Goal: Information Seeking & Learning: Learn about a topic

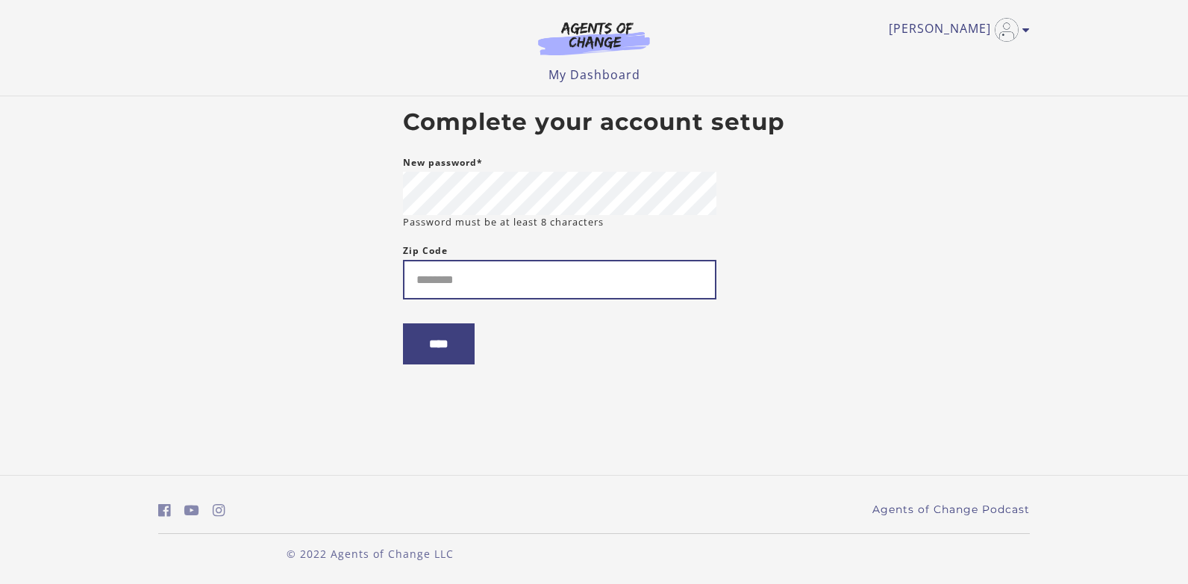
click at [563, 290] on input "Zip Code" at bounding box center [559, 280] width 313 height 40
type input "*****"
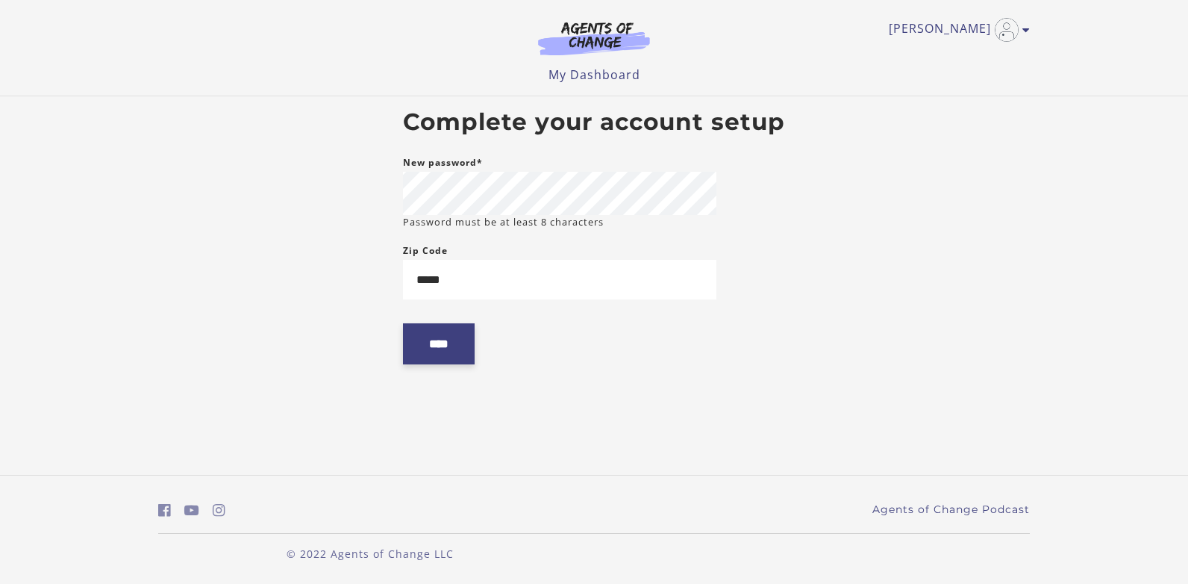
click at [431, 349] on input "****" at bounding box center [439, 343] width 72 height 41
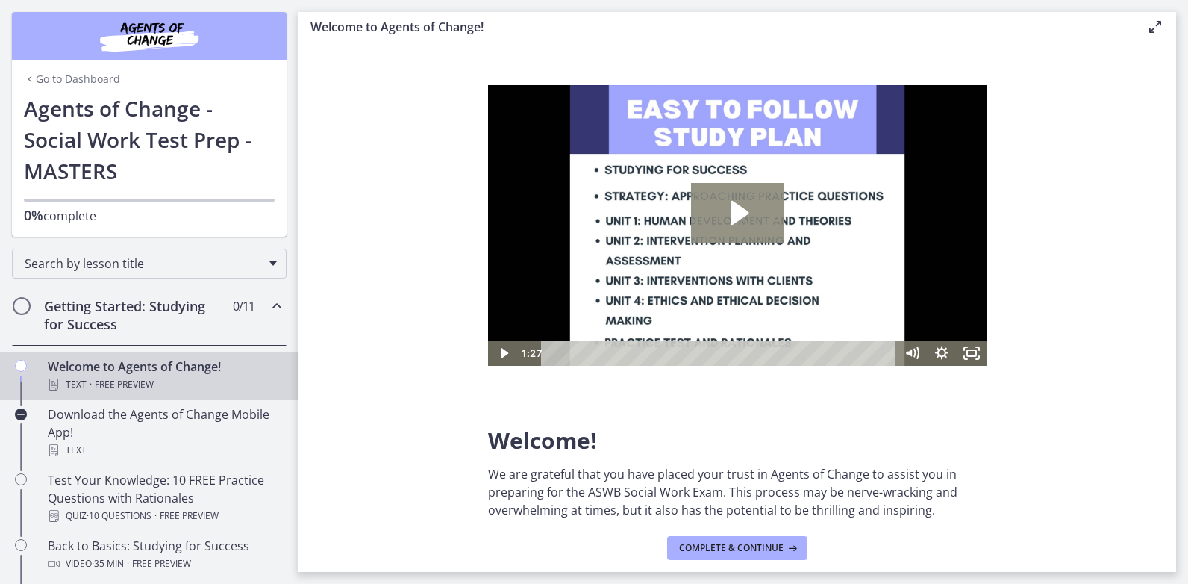
click at [778, 195] on icon "Play Video: c1o6hcmjueu5qasqsu00.mp4" at bounding box center [737, 213] width 93 height 60
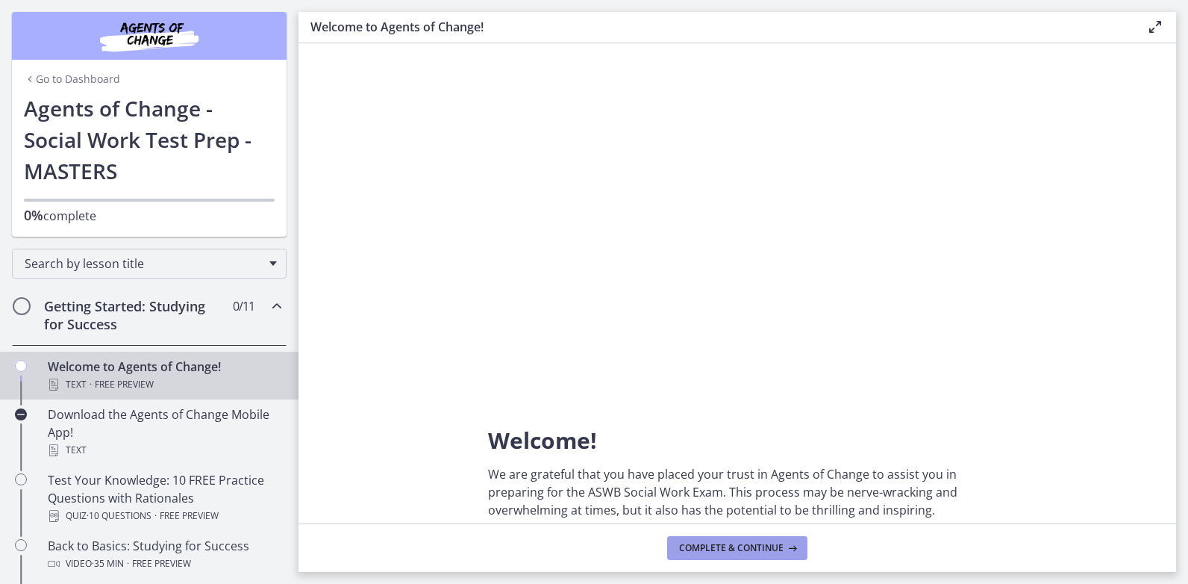
click at [790, 536] on button "Complete & continue" at bounding box center [737, 548] width 140 height 24
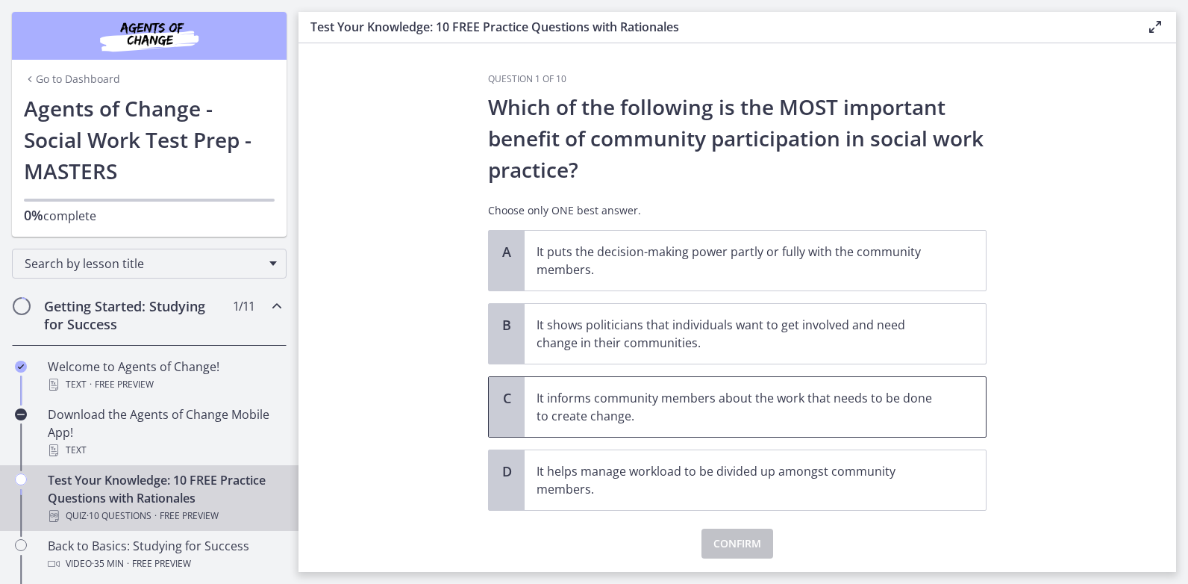
click at [754, 406] on p "It informs community members about the work that needs to be done to create cha…" at bounding box center [740, 407] width 407 height 36
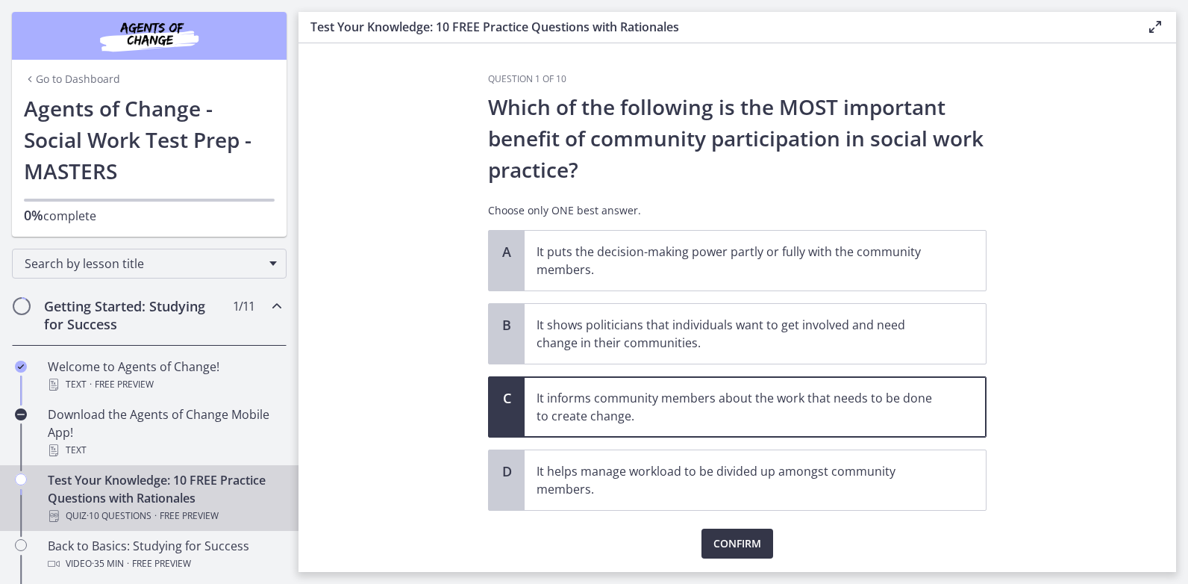
click at [731, 542] on span "Confirm" at bounding box center [737, 543] width 48 height 18
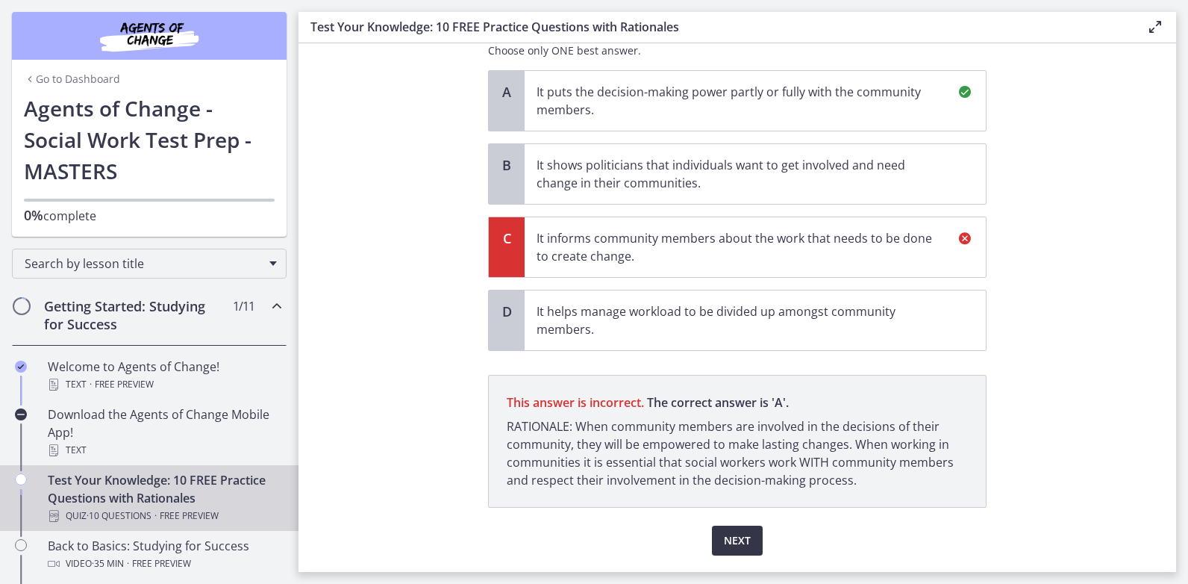
scroll to position [203, 0]
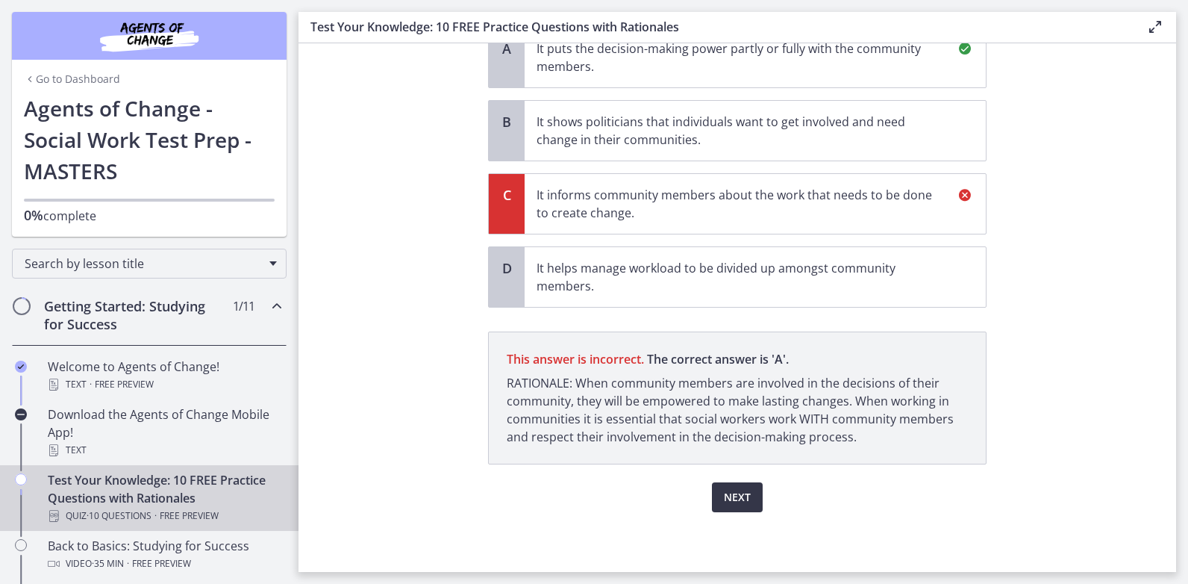
click at [745, 495] on button "Next" at bounding box center [737, 497] width 51 height 30
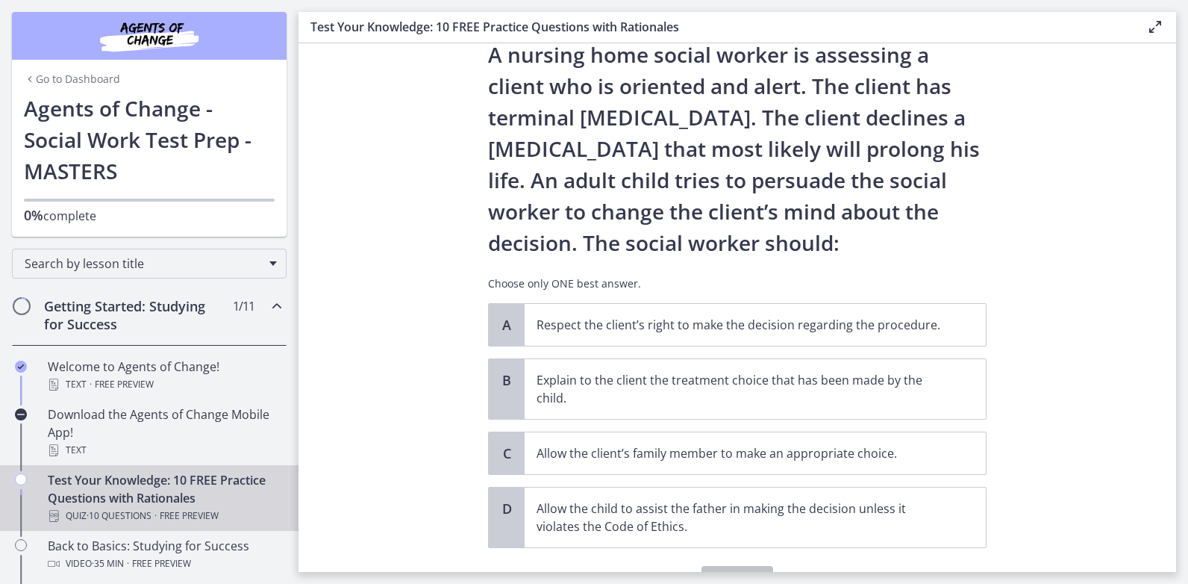
scroll to position [75, 0]
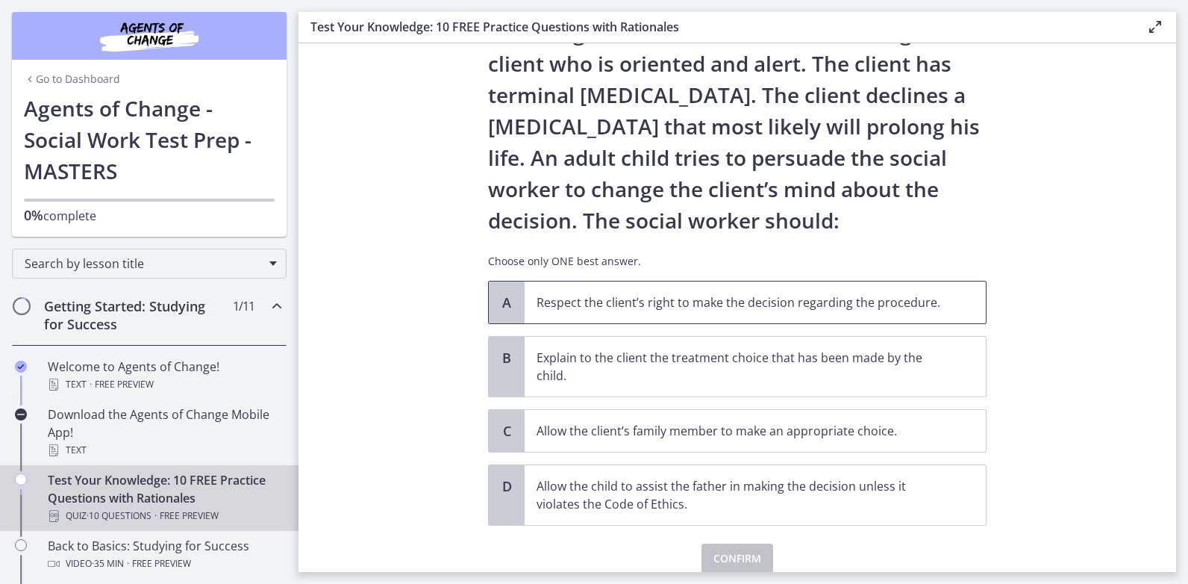
click at [846, 295] on p "Respect the client’s right to make the decision regarding the procedure." at bounding box center [740, 302] width 407 height 18
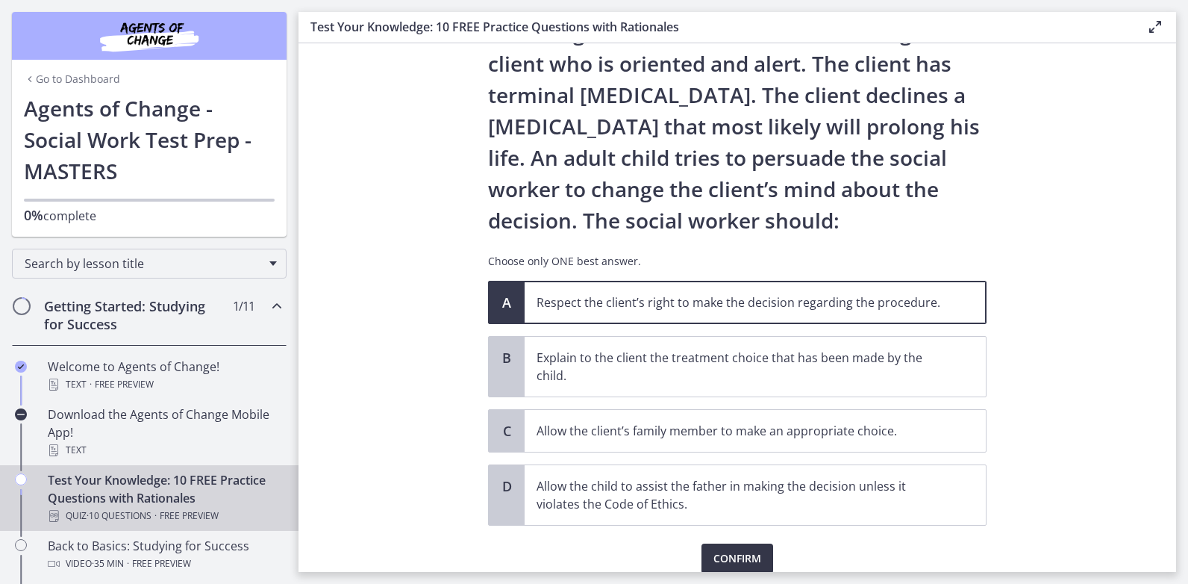
click at [739, 554] on span "Confirm" at bounding box center [737, 558] width 48 height 18
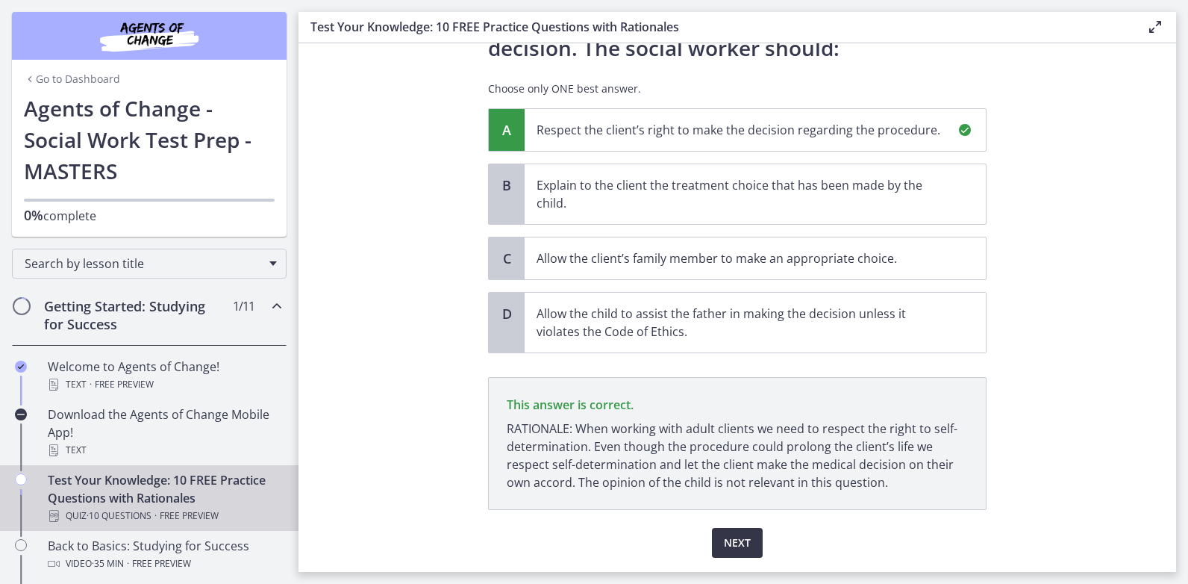
scroll to position [293, 0]
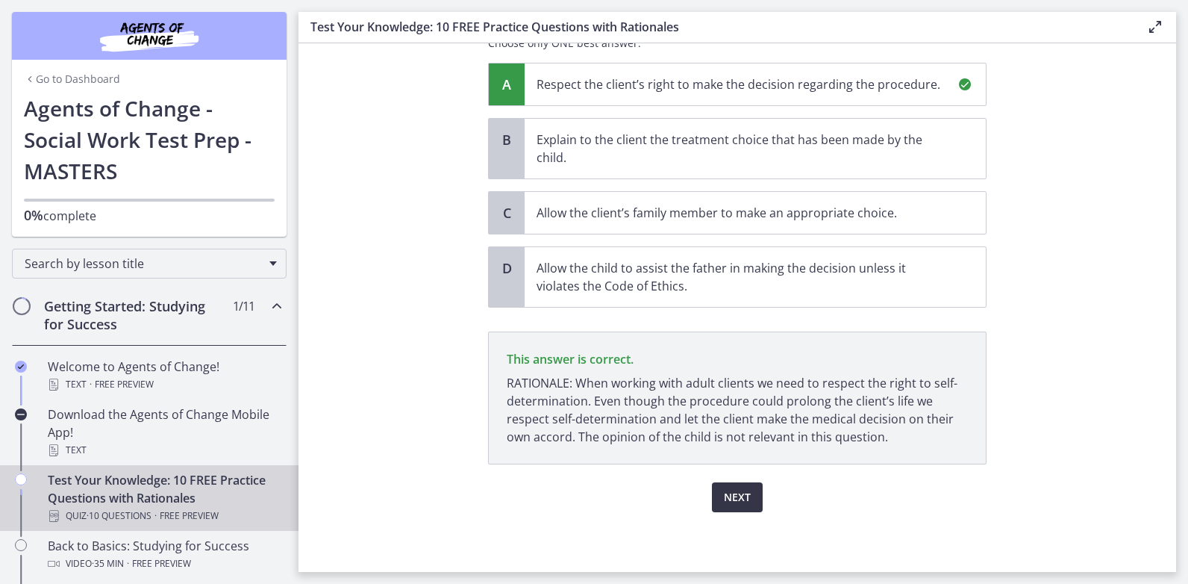
click at [736, 503] on span "Next" at bounding box center [737, 497] width 27 height 18
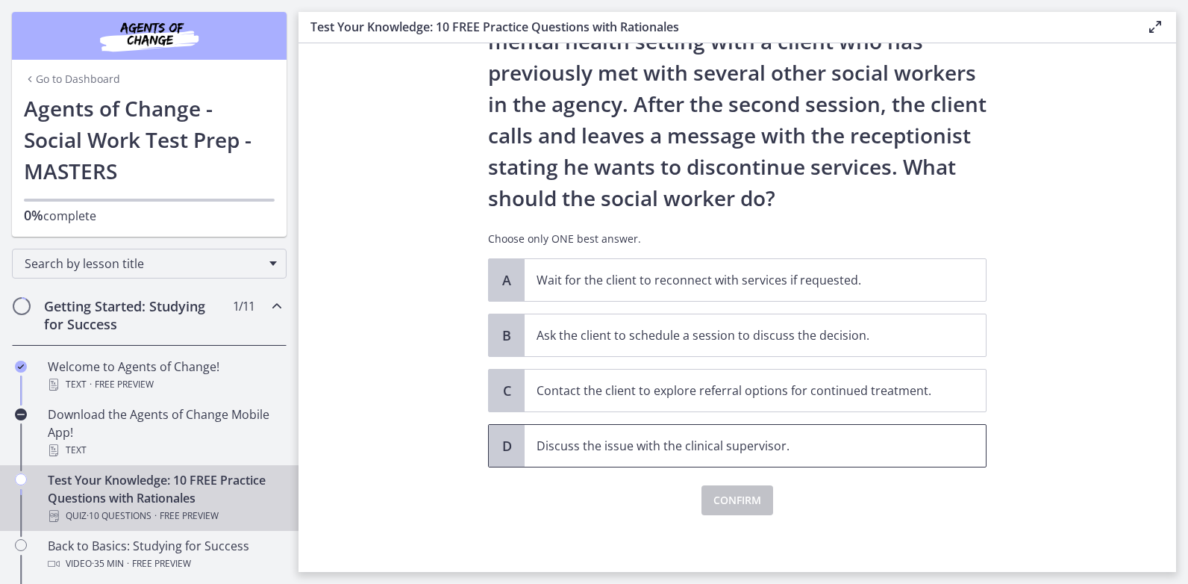
scroll to position [100, 0]
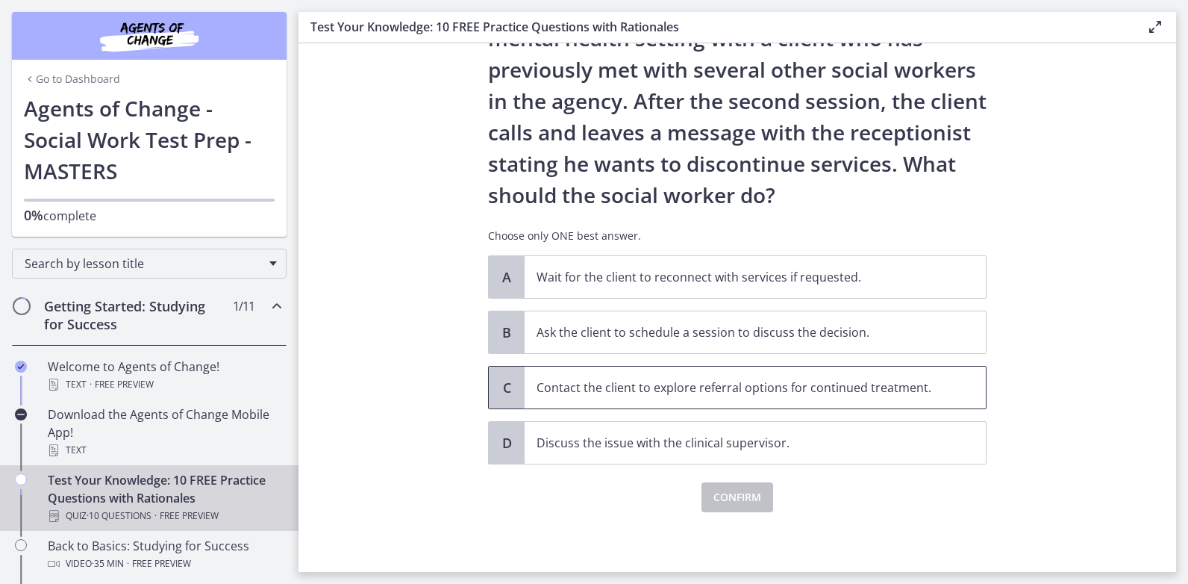
click at [681, 404] on span "Contact the client to explore referral options for continued treatment." at bounding box center [755, 387] width 461 height 42
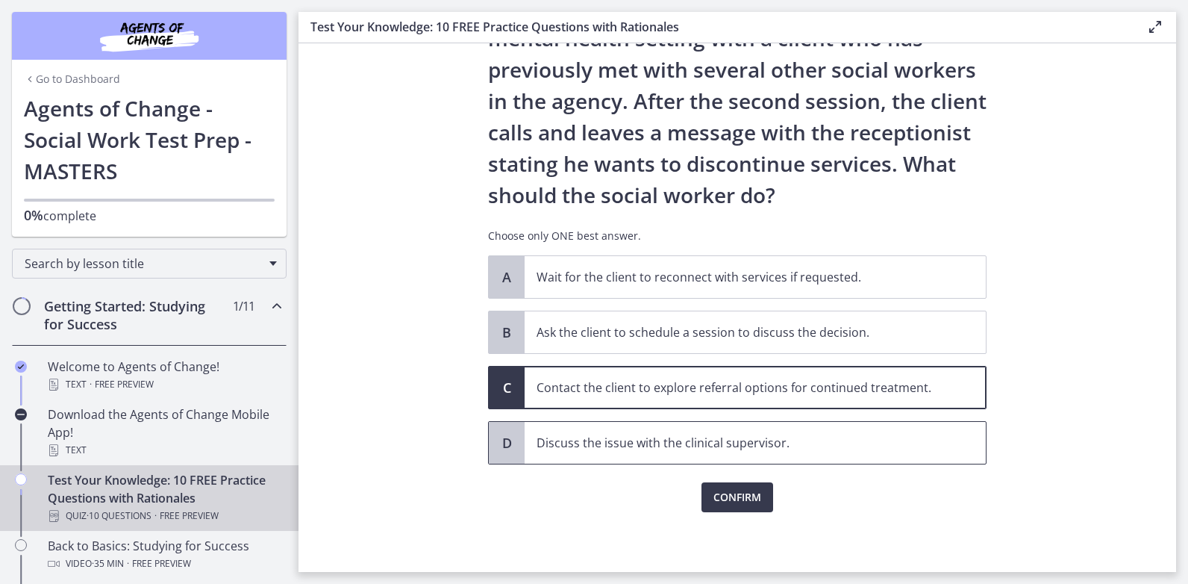
click at [683, 432] on span "Discuss the issue with the clinical supervisor." at bounding box center [755, 443] width 461 height 42
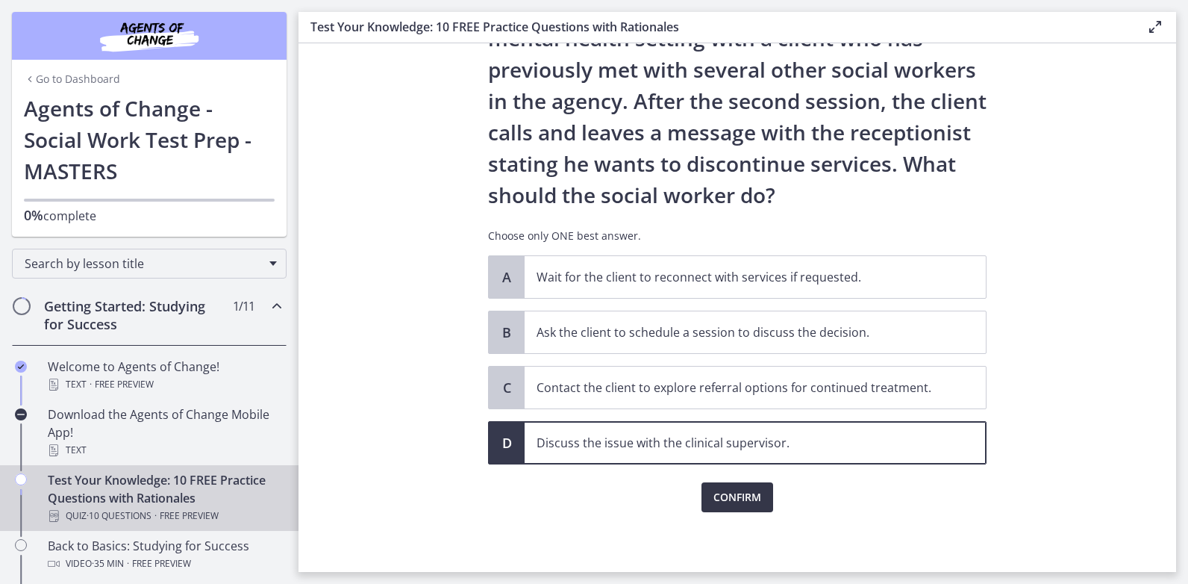
click at [729, 493] on span "Confirm" at bounding box center [737, 497] width 48 height 18
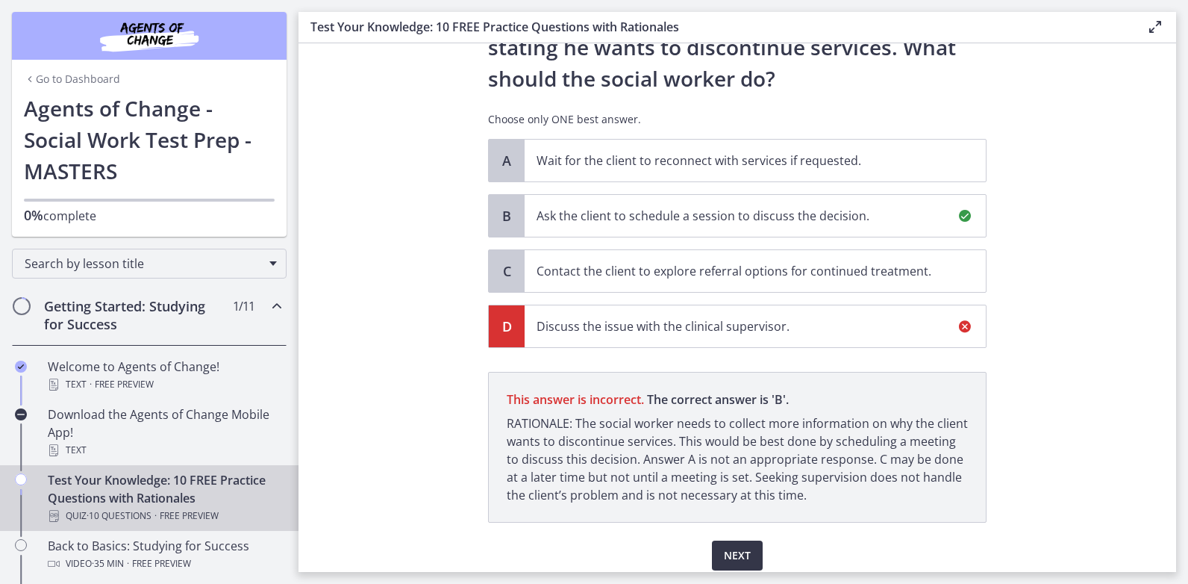
scroll to position [275, 0]
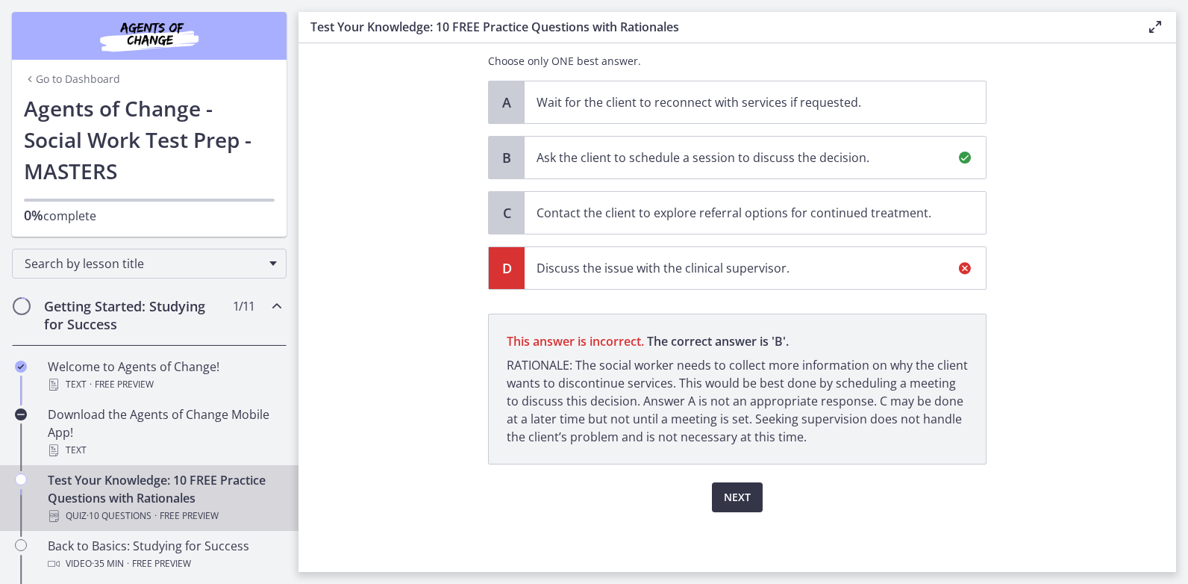
click at [724, 493] on span "Next" at bounding box center [737, 497] width 27 height 18
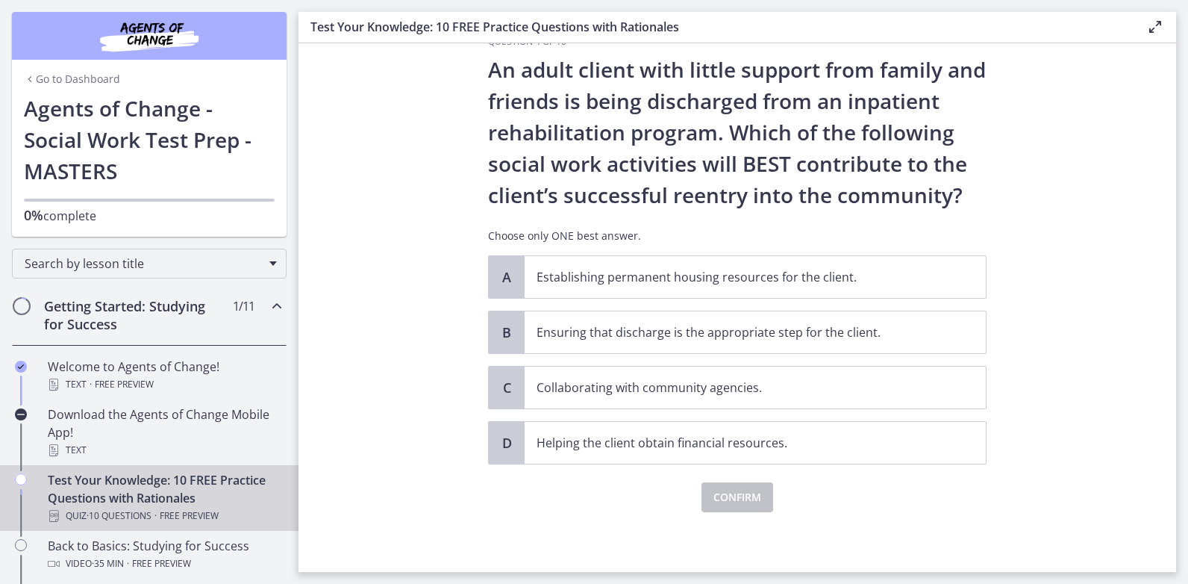
scroll to position [0, 0]
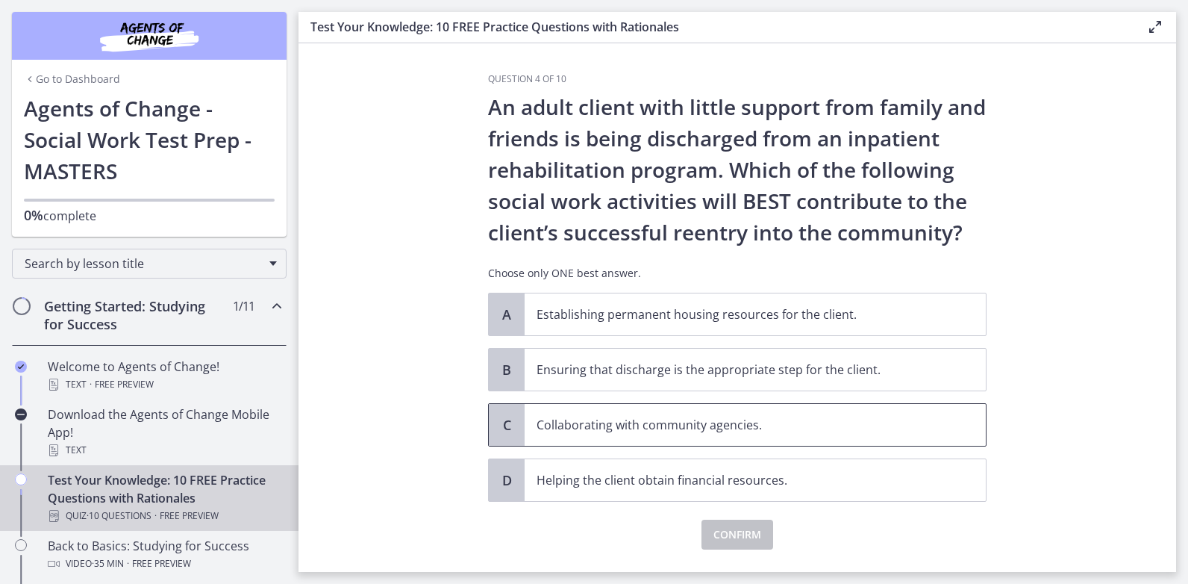
click at [575, 441] on span "Collaborating with community agencies." at bounding box center [755, 425] width 461 height 42
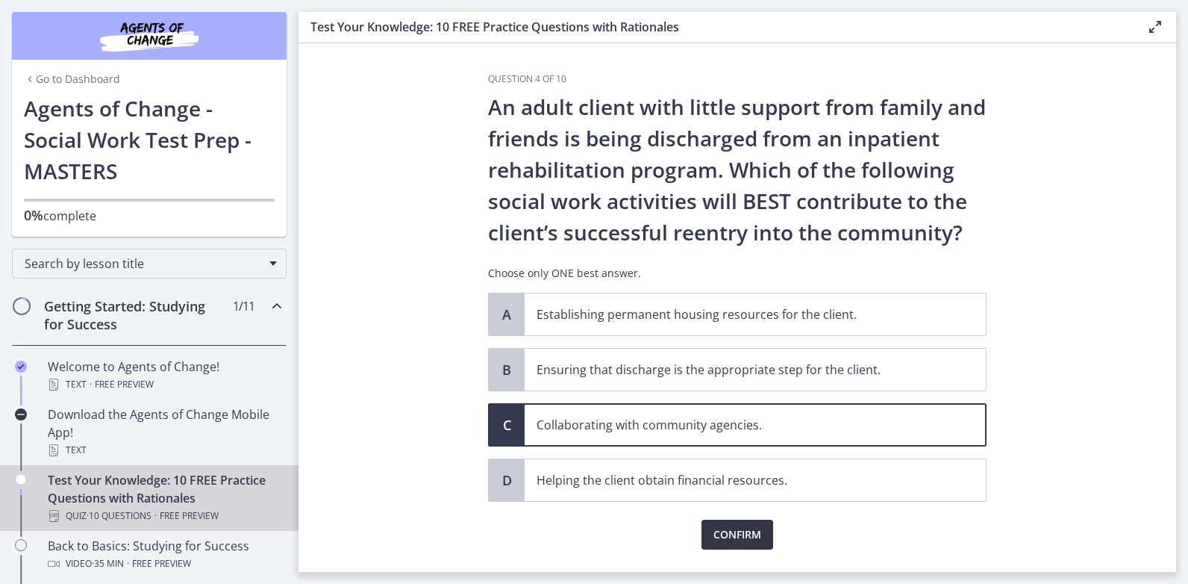
click at [742, 535] on span "Confirm" at bounding box center [737, 534] width 48 height 18
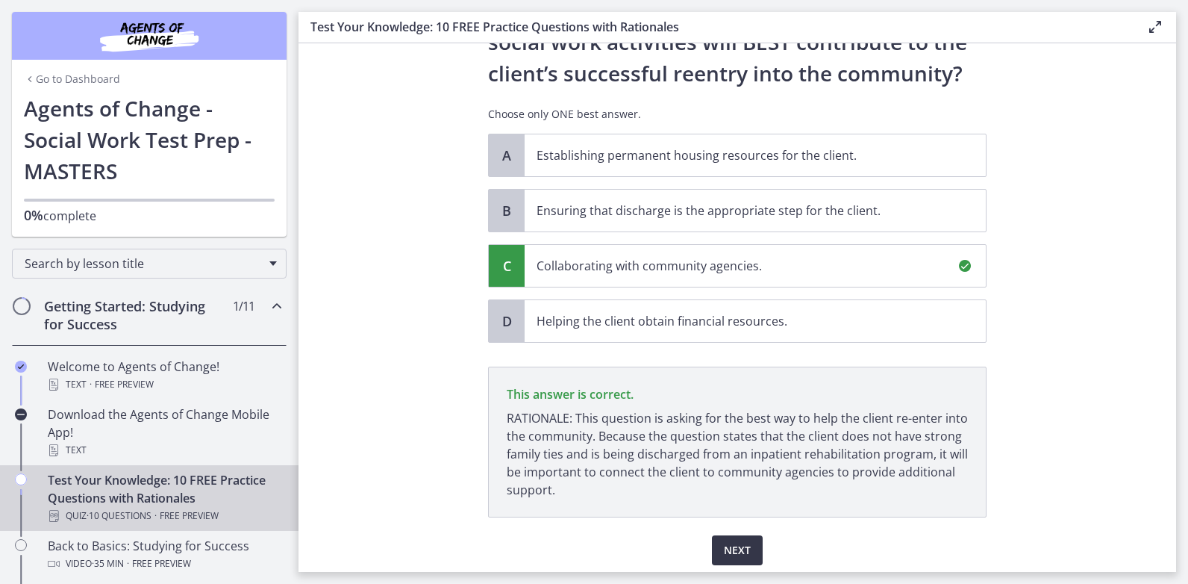
scroll to position [212, 0]
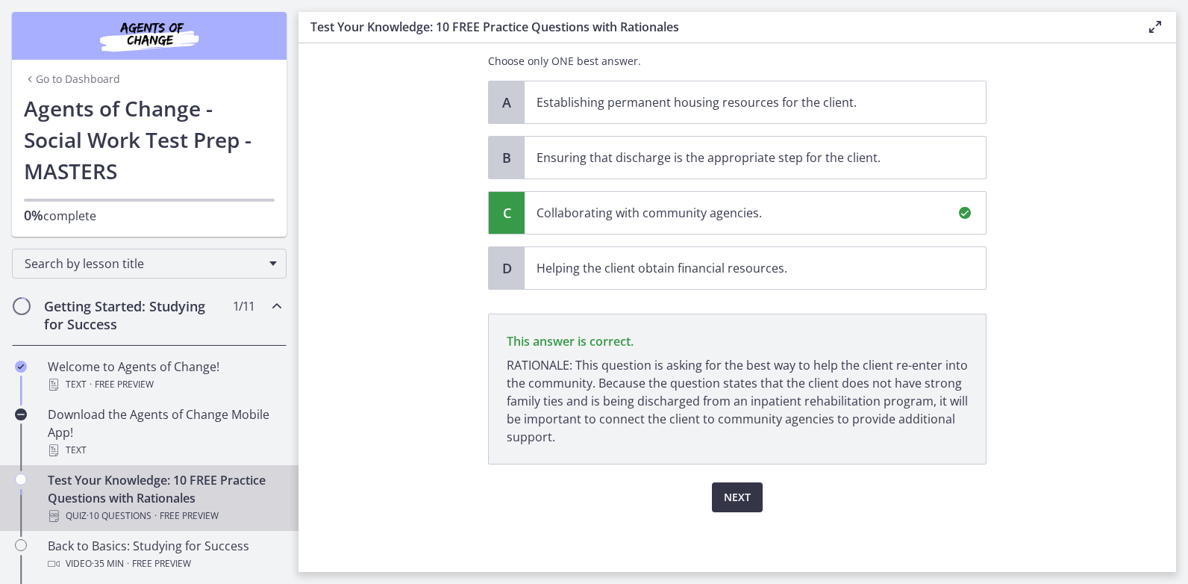
click at [724, 495] on span "Next" at bounding box center [737, 497] width 27 height 18
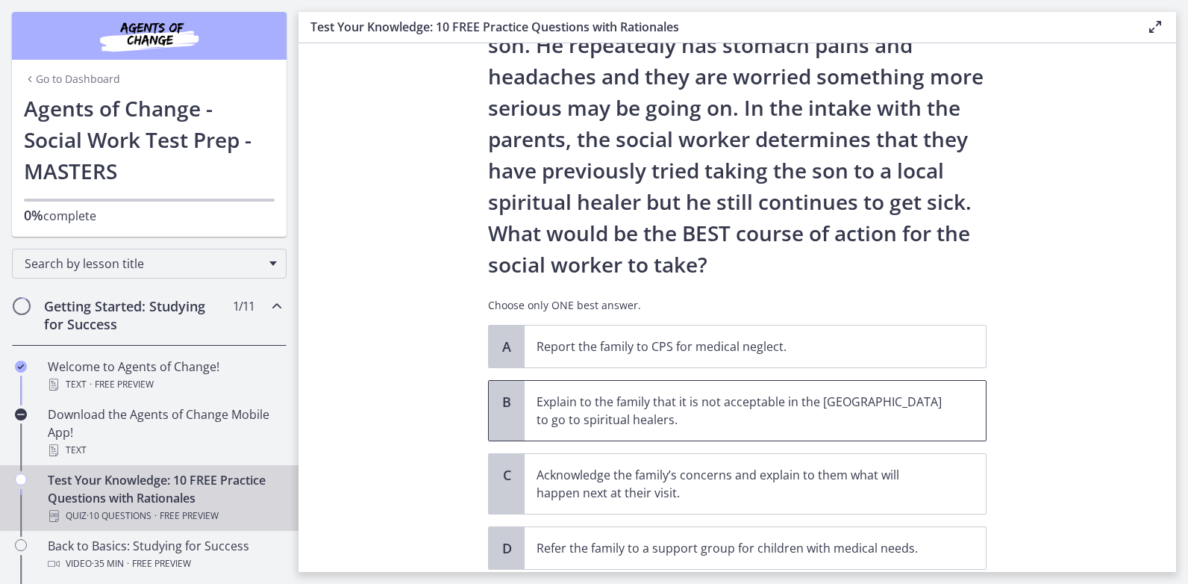
scroll to position [0, 0]
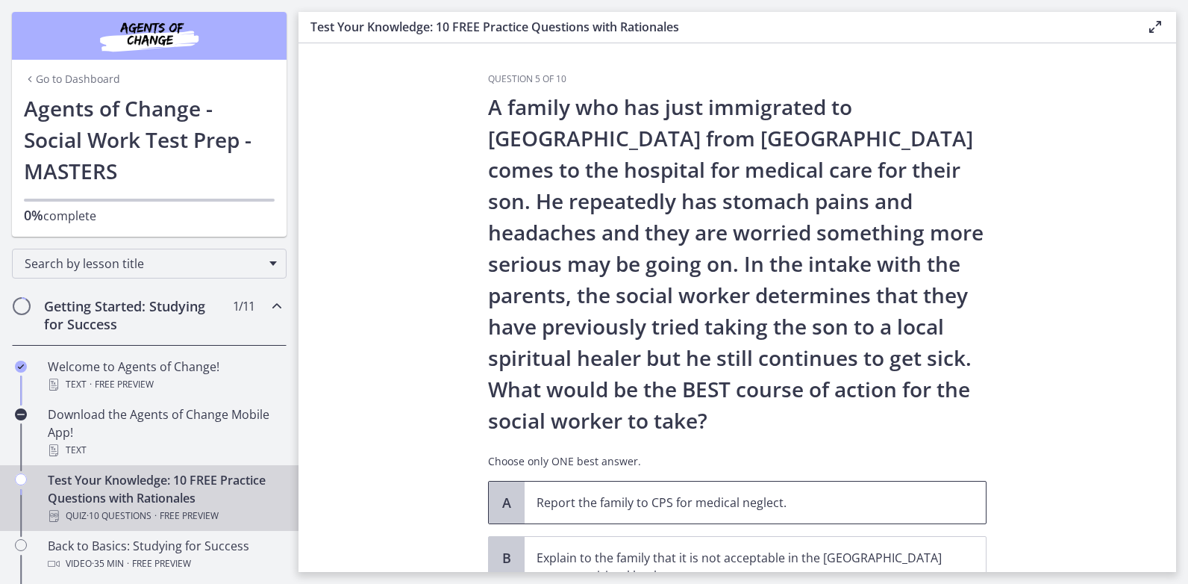
click at [702, 502] on p "Report the family to CPS for medical neglect." at bounding box center [740, 502] width 407 height 18
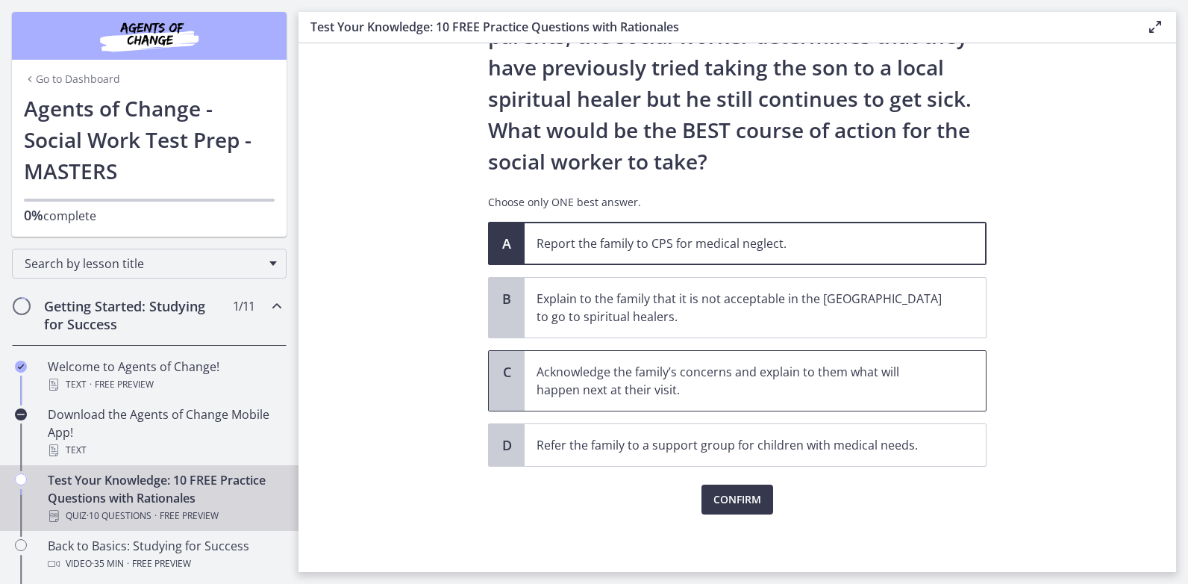
scroll to position [261, 0]
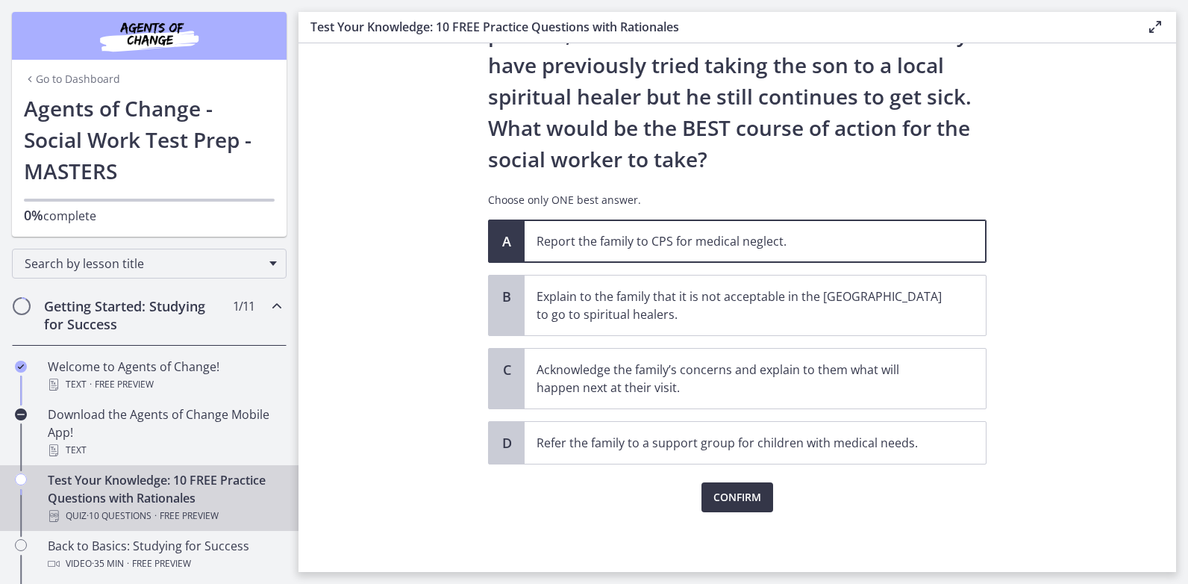
click at [745, 493] on span "Confirm" at bounding box center [737, 497] width 48 height 18
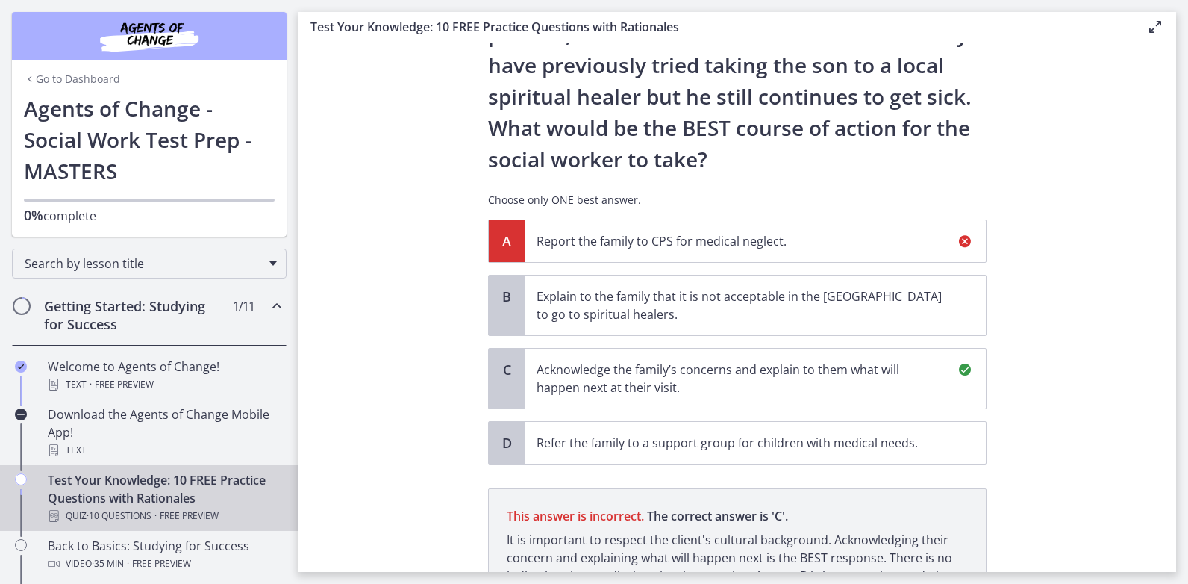
scroll to position [436, 0]
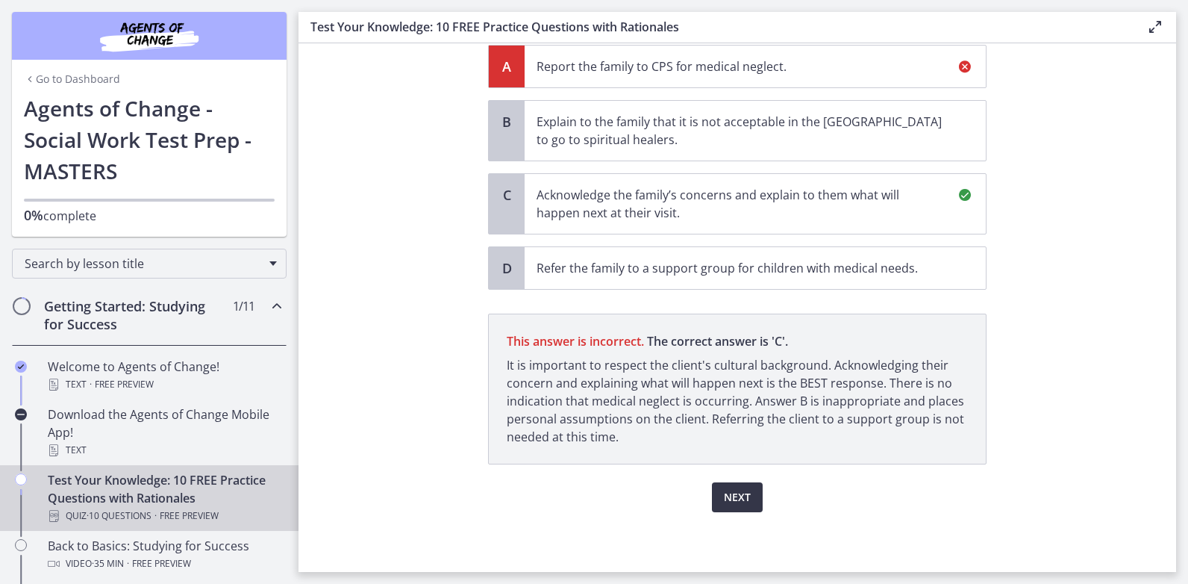
click at [726, 495] on span "Next" at bounding box center [737, 497] width 27 height 18
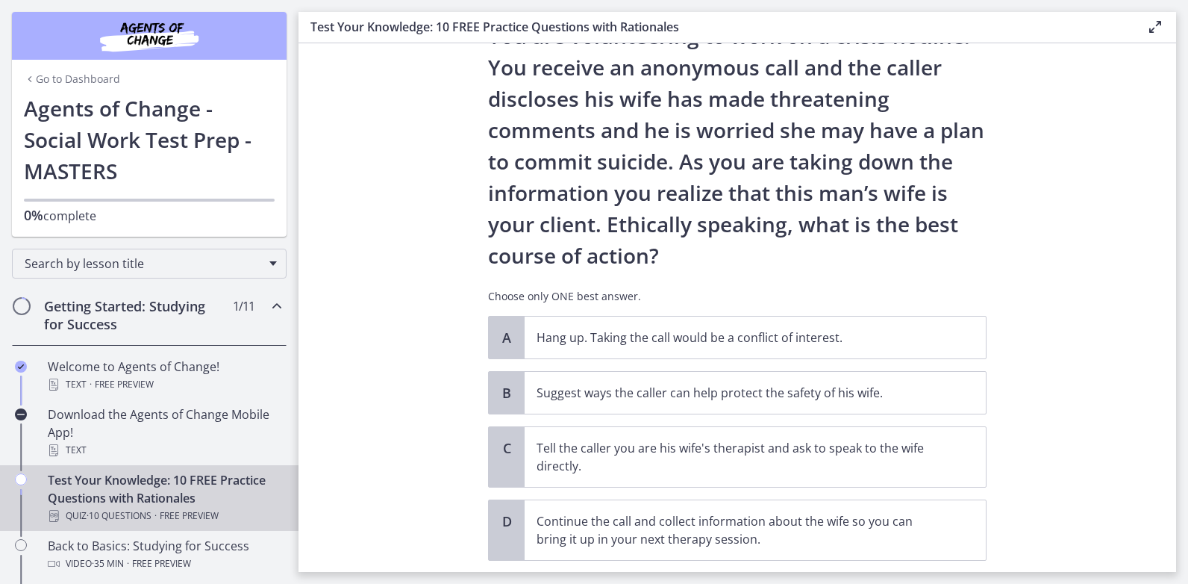
scroll to position [149, 0]
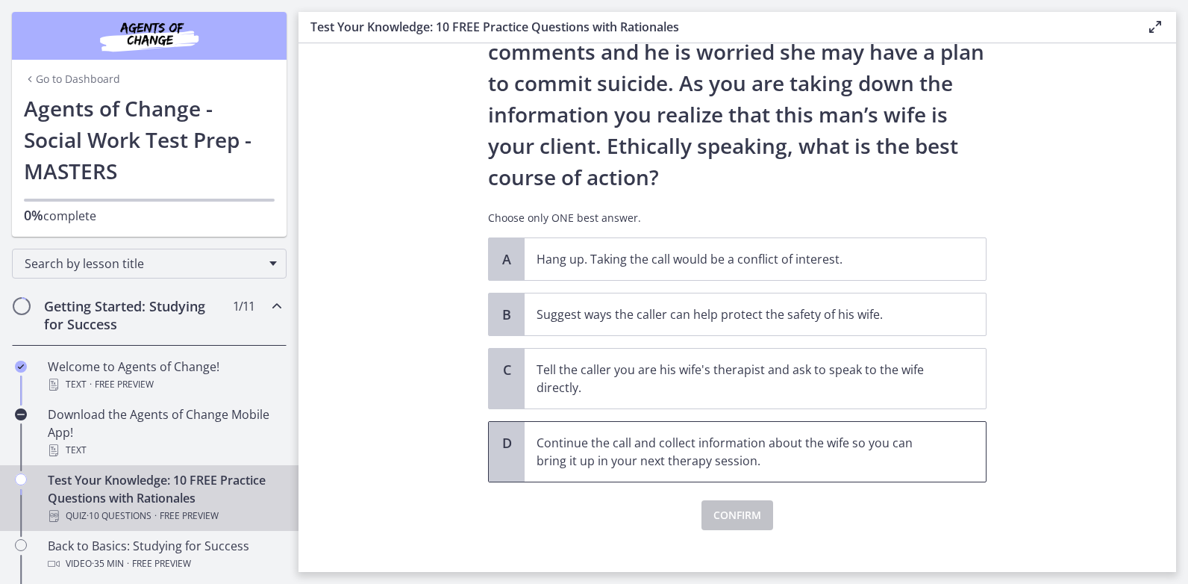
click at [578, 455] on p "Continue the call and collect information about the wife so you can bring it up…" at bounding box center [740, 452] width 407 height 36
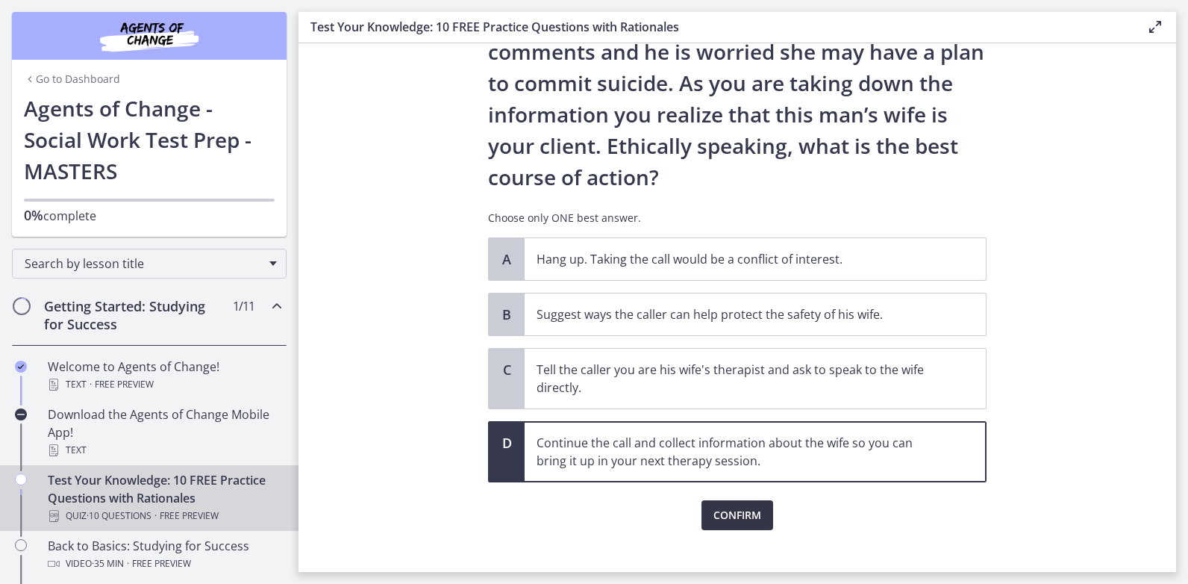
click at [745, 522] on span "Confirm" at bounding box center [737, 515] width 48 height 18
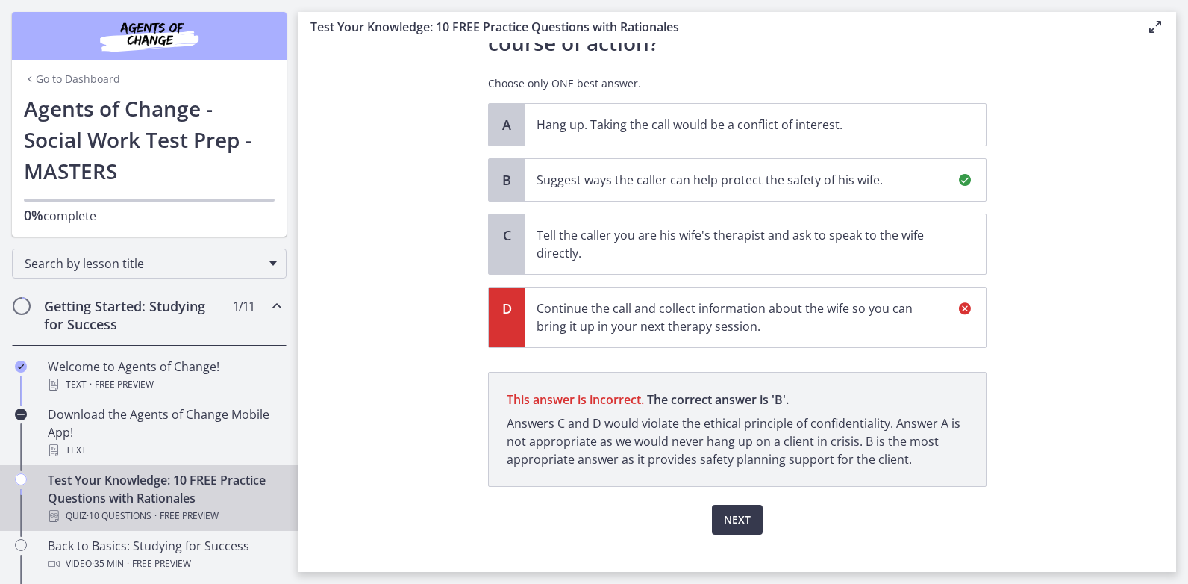
scroll to position [306, 0]
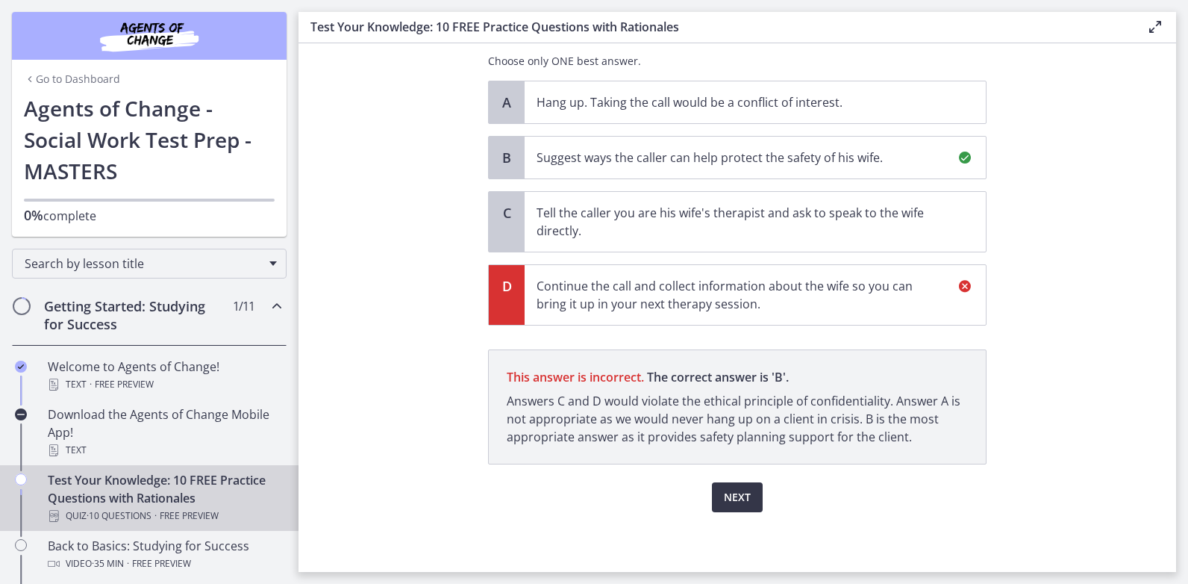
click at [732, 494] on span "Next" at bounding box center [737, 497] width 27 height 18
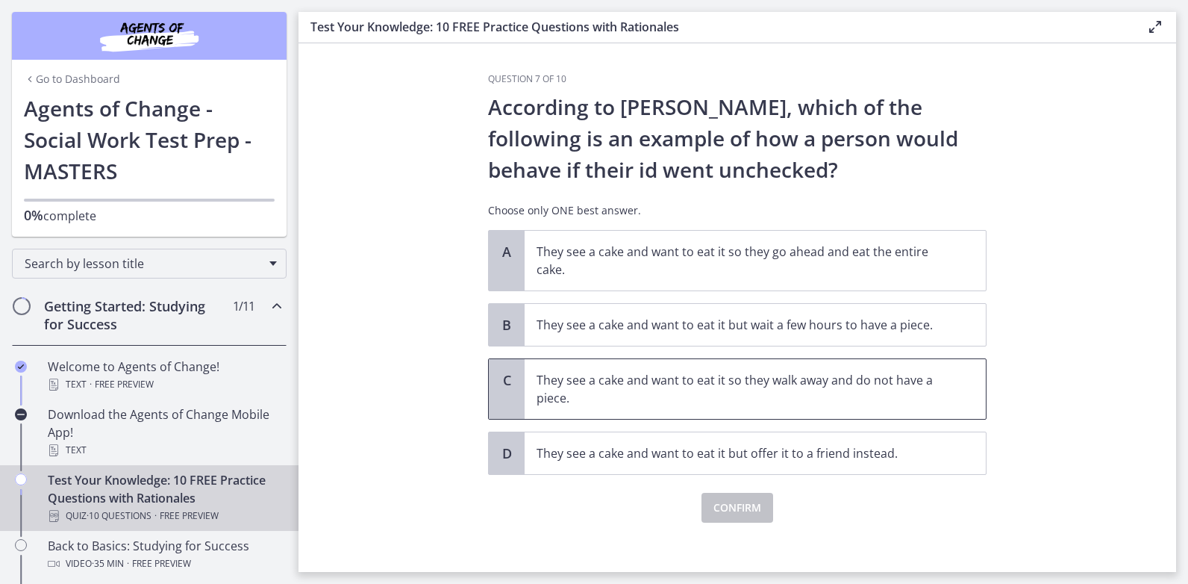
click at [623, 380] on p "They see a cake and want to eat it so they walk away and do not have a piece." at bounding box center [740, 389] width 407 height 36
click at [713, 516] on span "Confirm" at bounding box center [737, 507] width 48 height 18
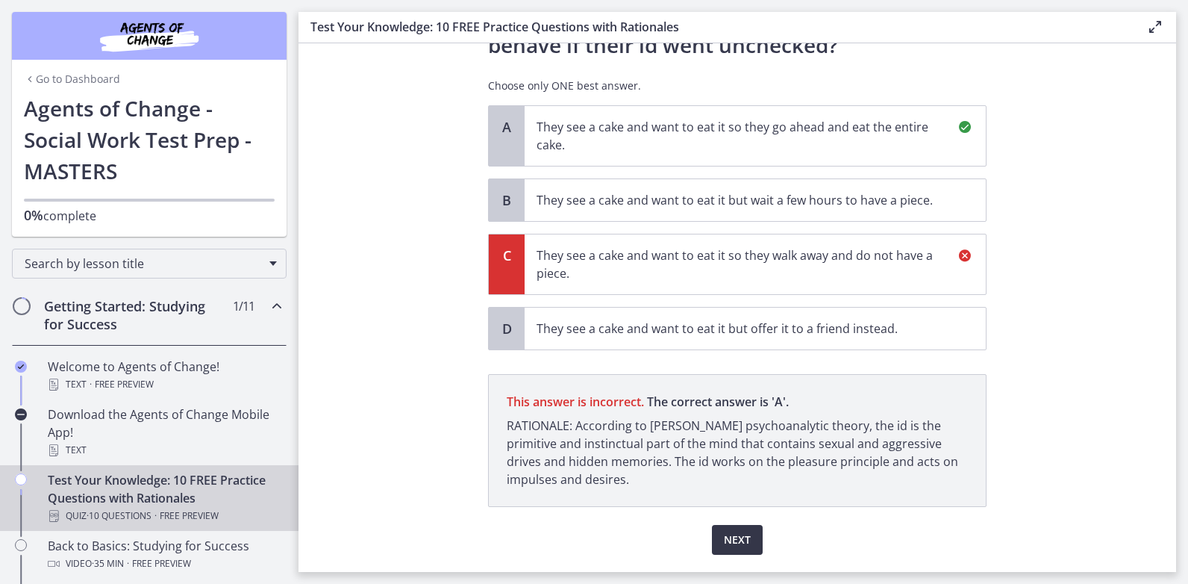
scroll to position [167, 0]
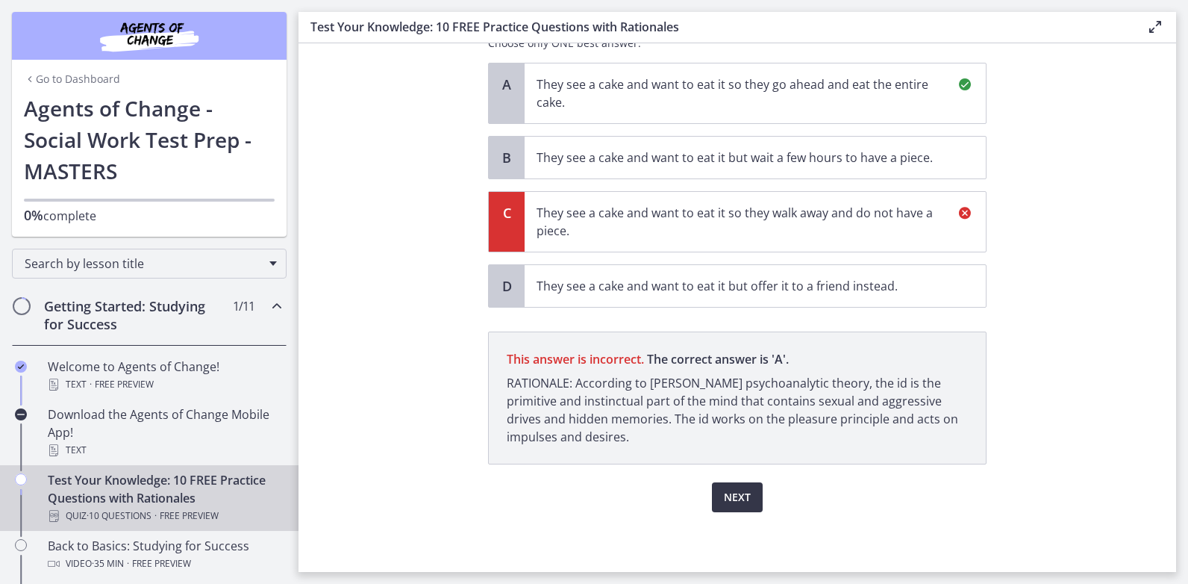
click at [719, 487] on button "Next" at bounding box center [737, 497] width 51 height 30
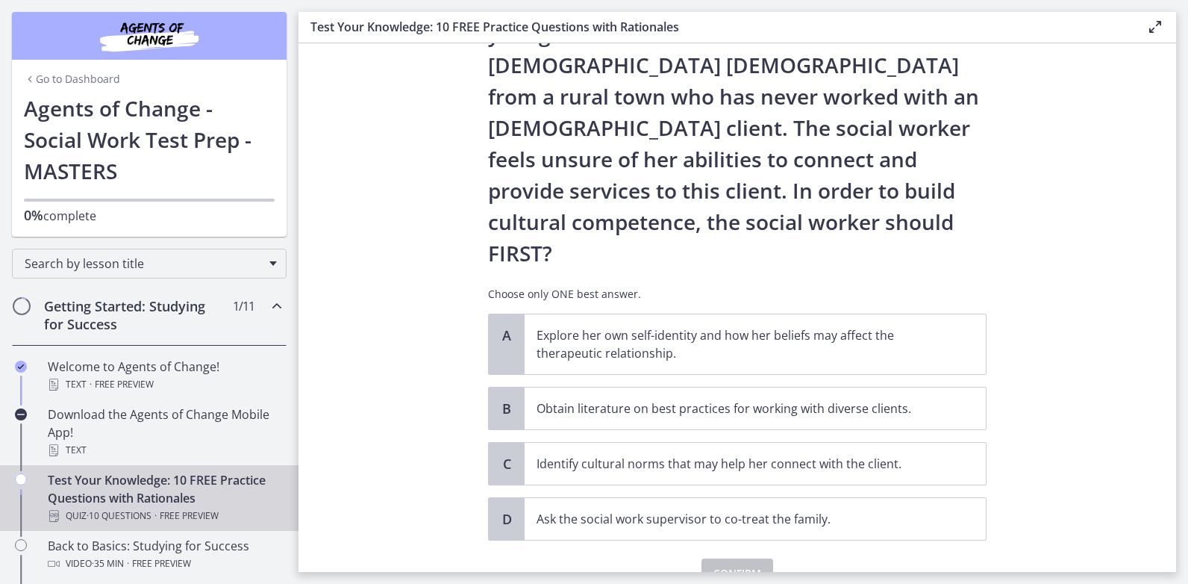
scroll to position [0, 0]
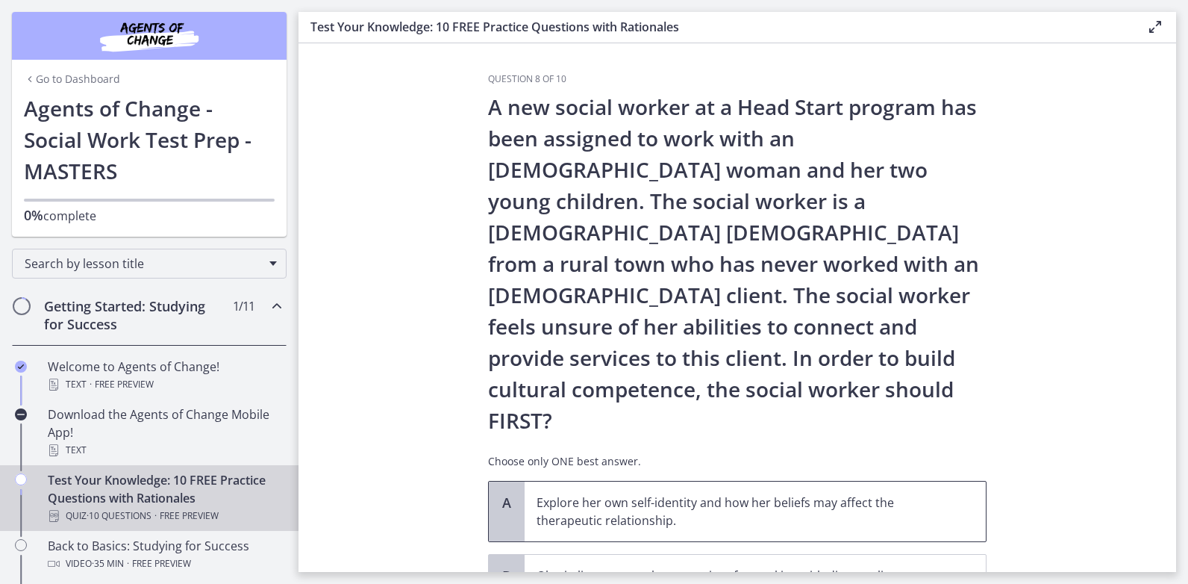
click at [729, 493] on p "Explore her own self-identity and how her beliefs may affect the therapeutic re…" at bounding box center [740, 511] width 407 height 36
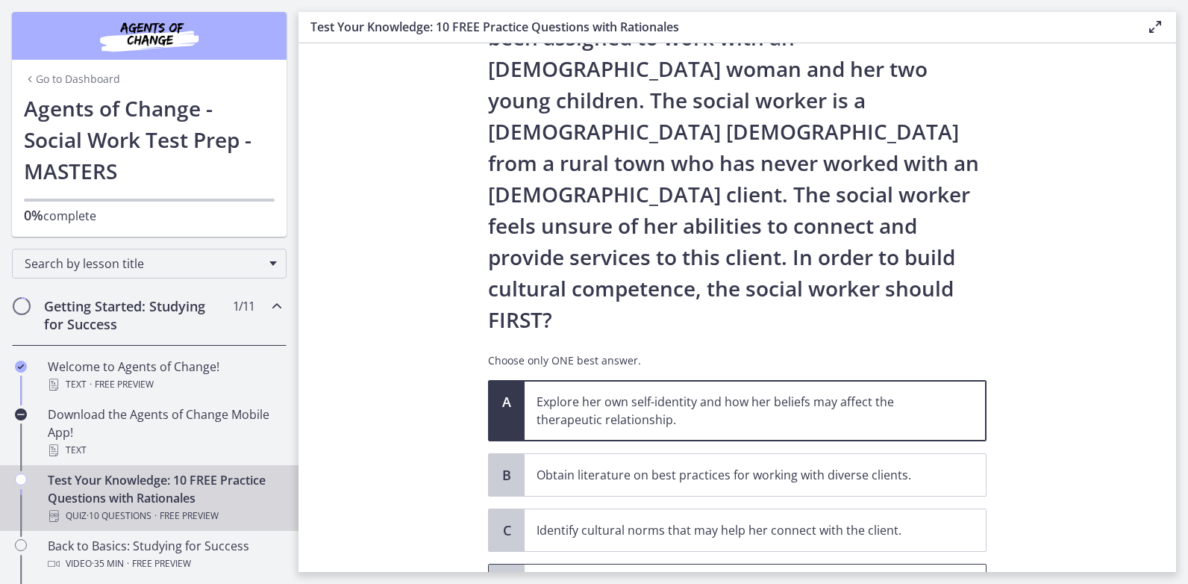
scroll to position [181, 0]
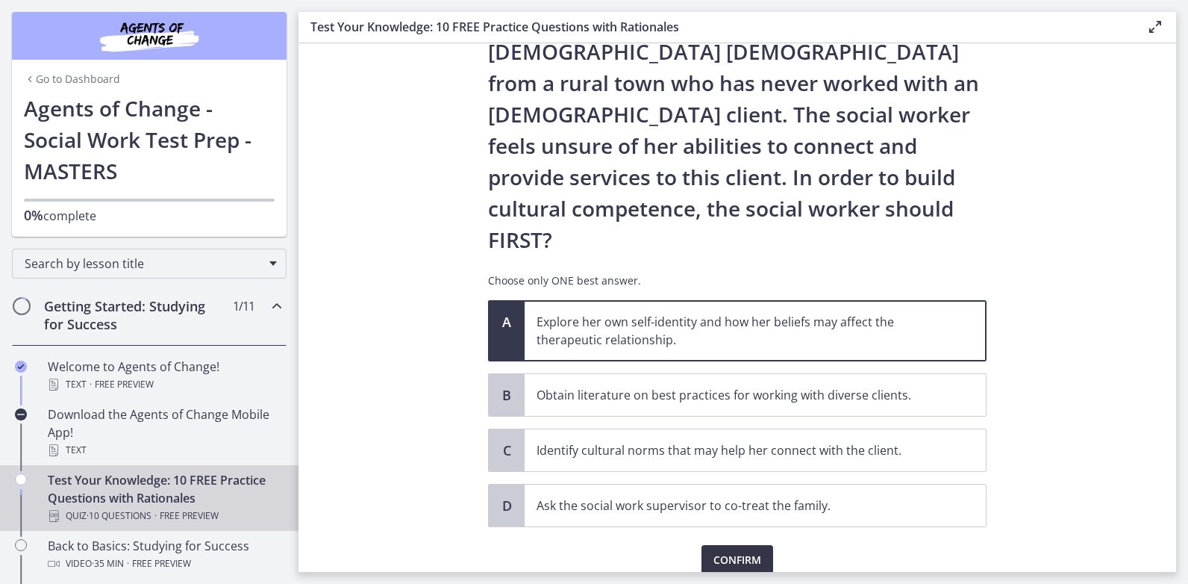
click at [733, 551] on span "Confirm" at bounding box center [737, 560] width 48 height 18
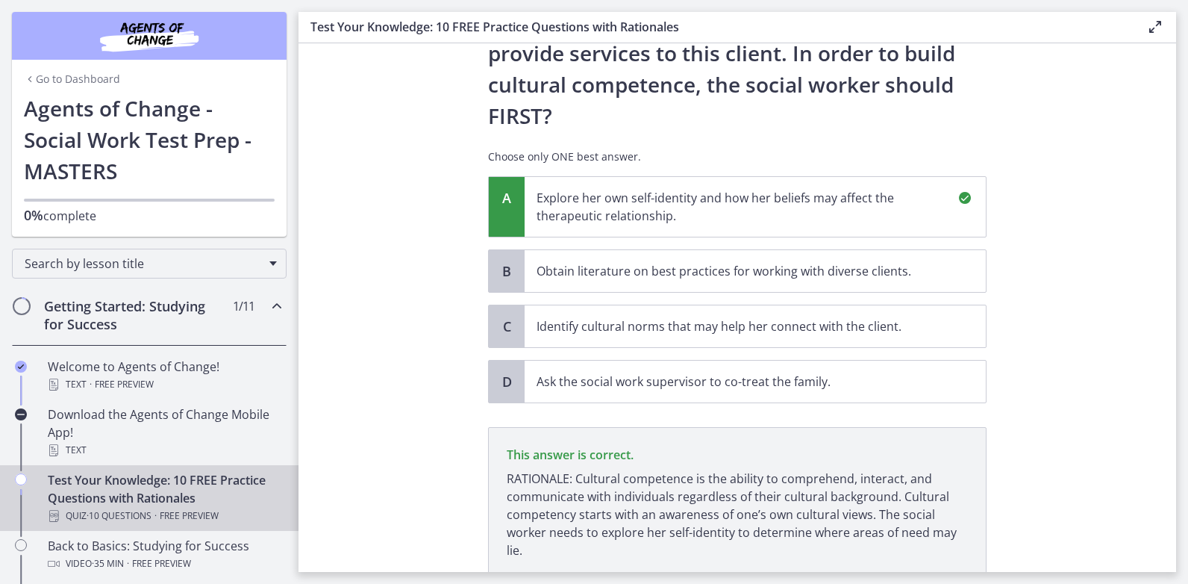
scroll to position [355, 0]
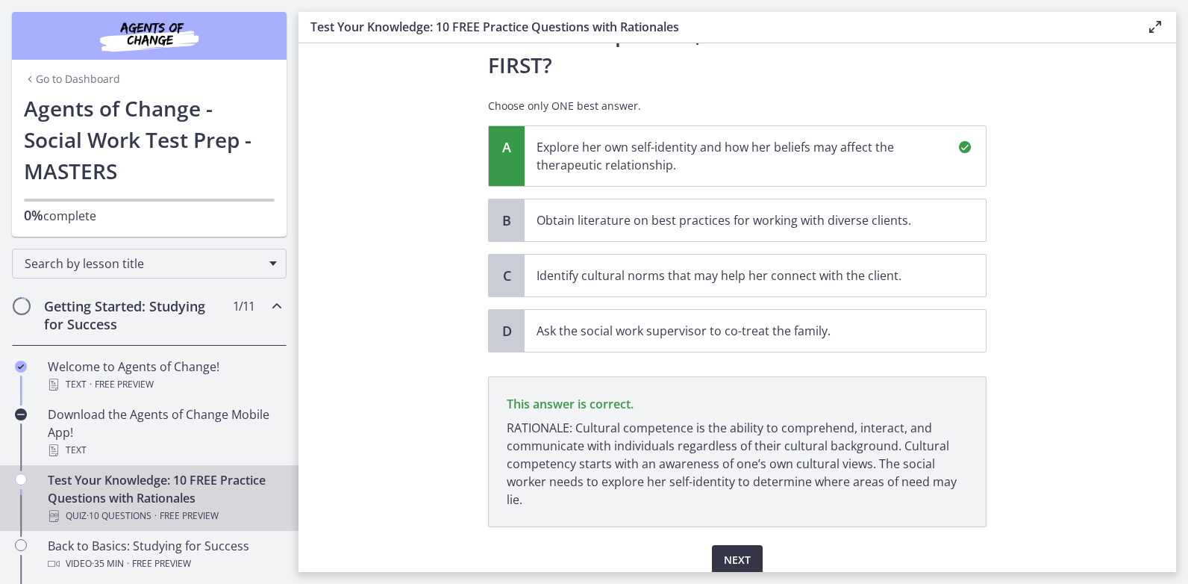
click at [728, 551] on span "Next" at bounding box center [737, 560] width 27 height 18
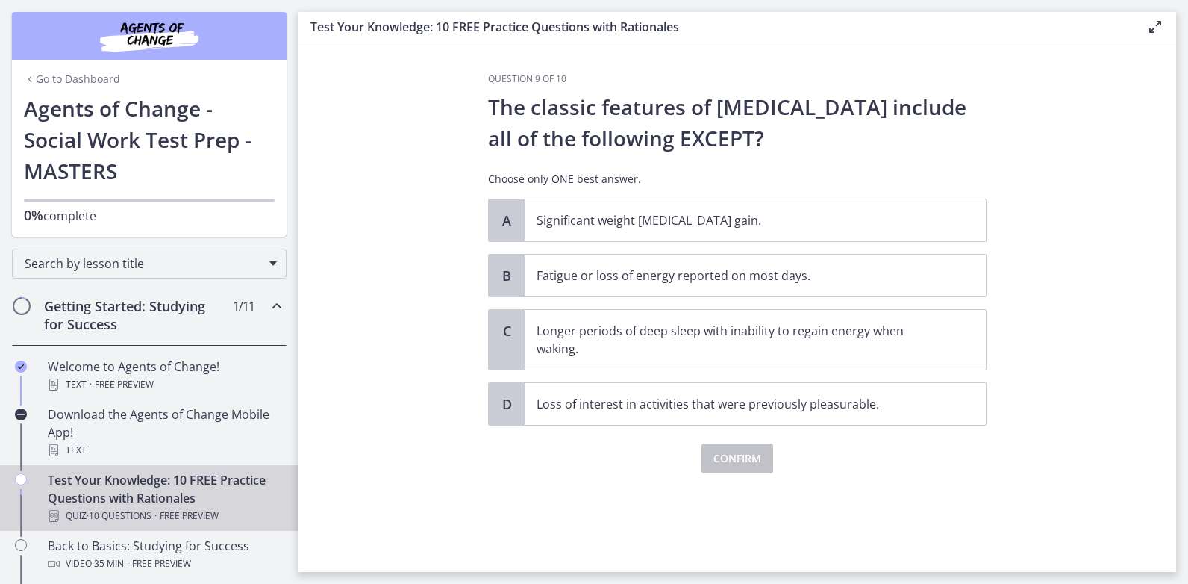
scroll to position [0, 0]
click at [705, 340] on p "Longer periods of deep sleep with inability to regain energy when waking." at bounding box center [740, 340] width 407 height 36
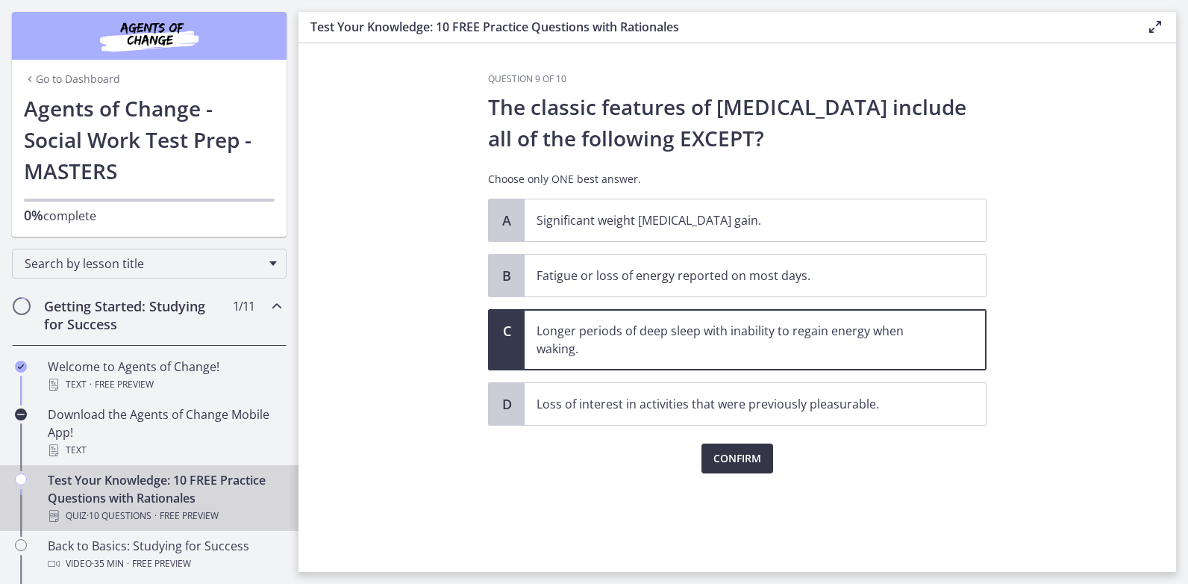
click at [740, 457] on span "Confirm" at bounding box center [737, 458] width 48 height 18
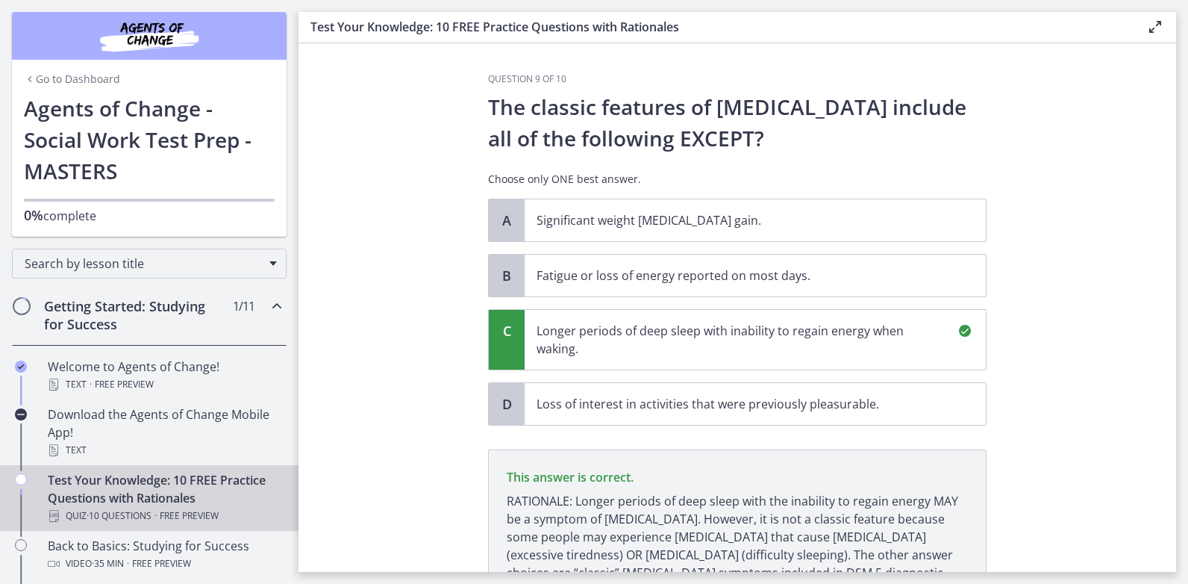
scroll to position [136, 0]
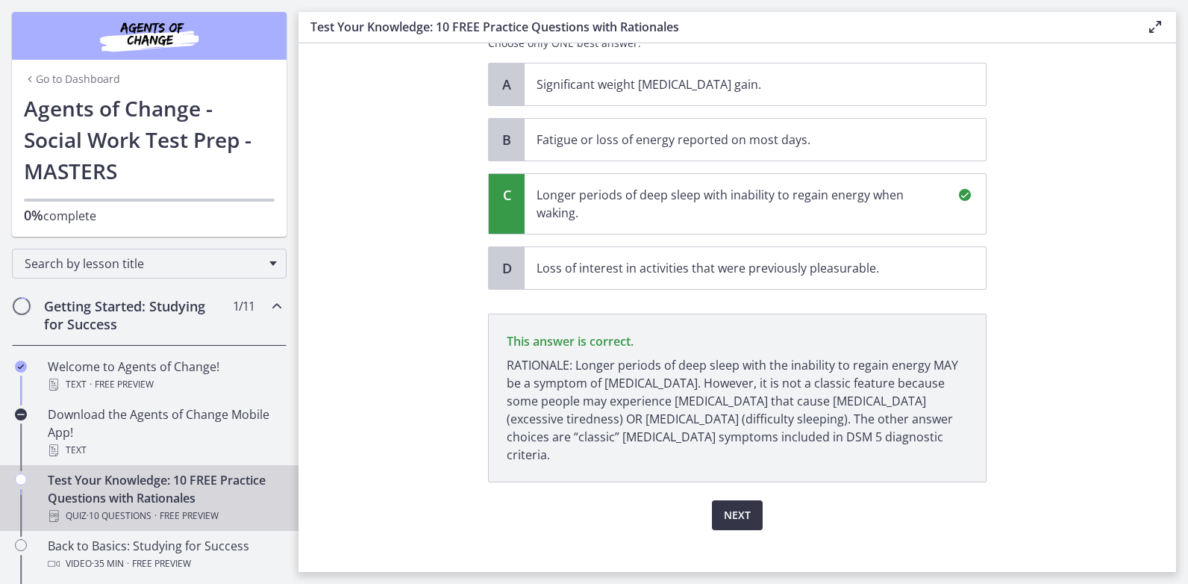
click at [743, 506] on span "Next" at bounding box center [737, 515] width 27 height 18
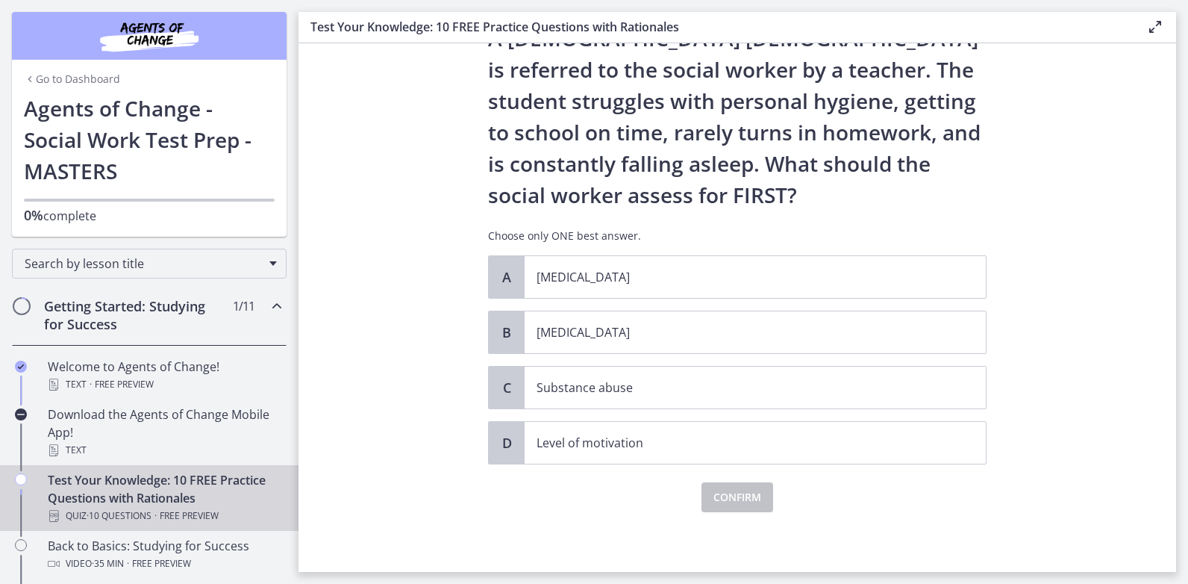
scroll to position [0, 0]
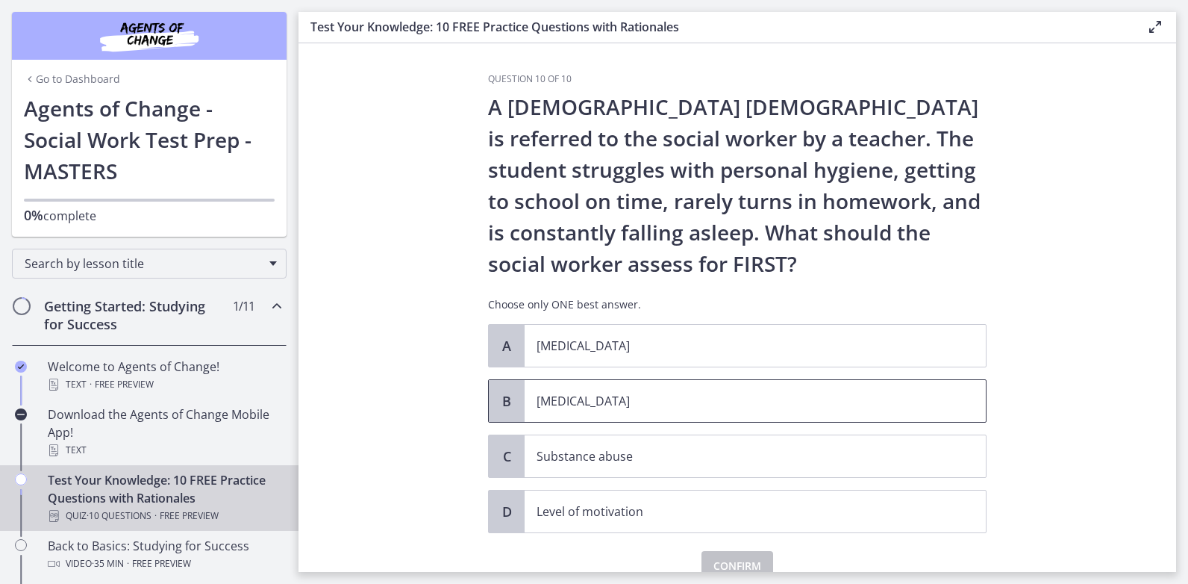
click at [740, 407] on p "[MEDICAL_DATA]" at bounding box center [740, 401] width 407 height 18
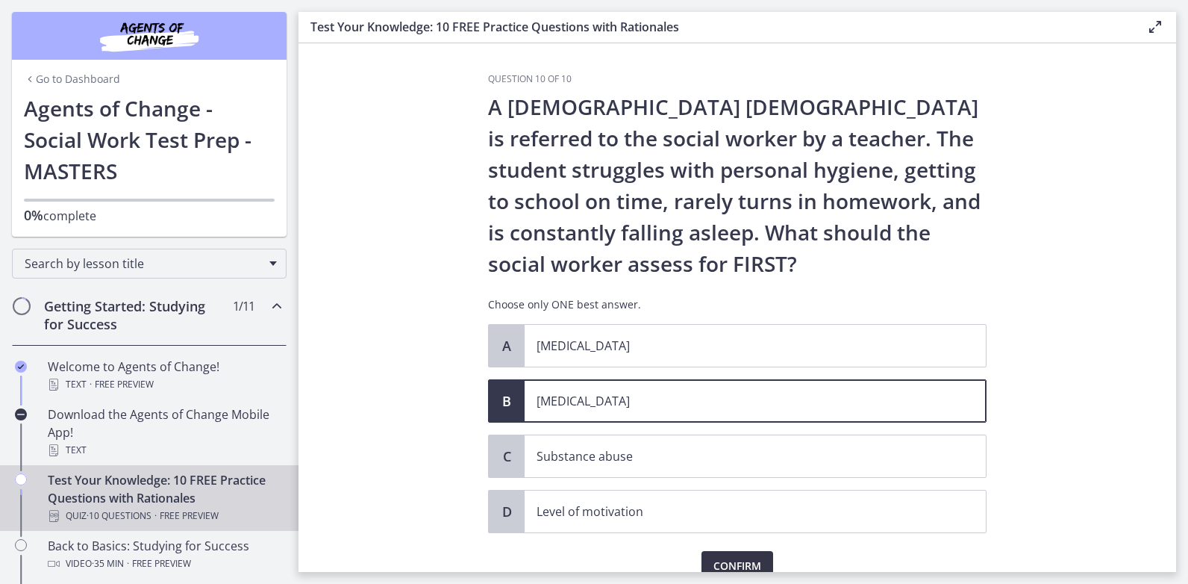
click at [748, 560] on span "Confirm" at bounding box center [737, 566] width 48 height 18
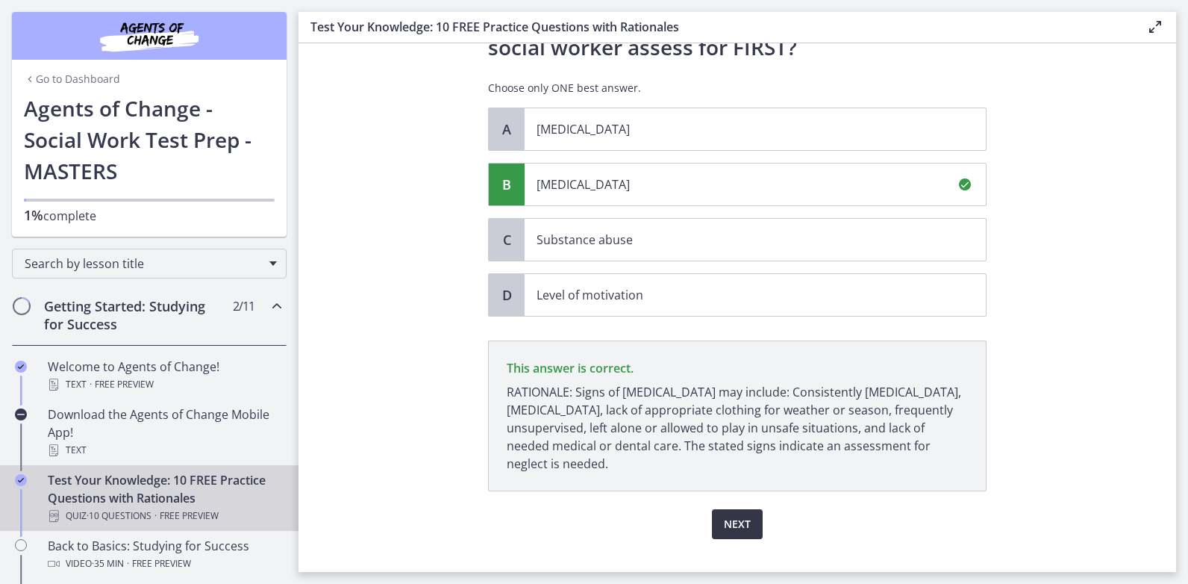
scroll to position [243, 0]
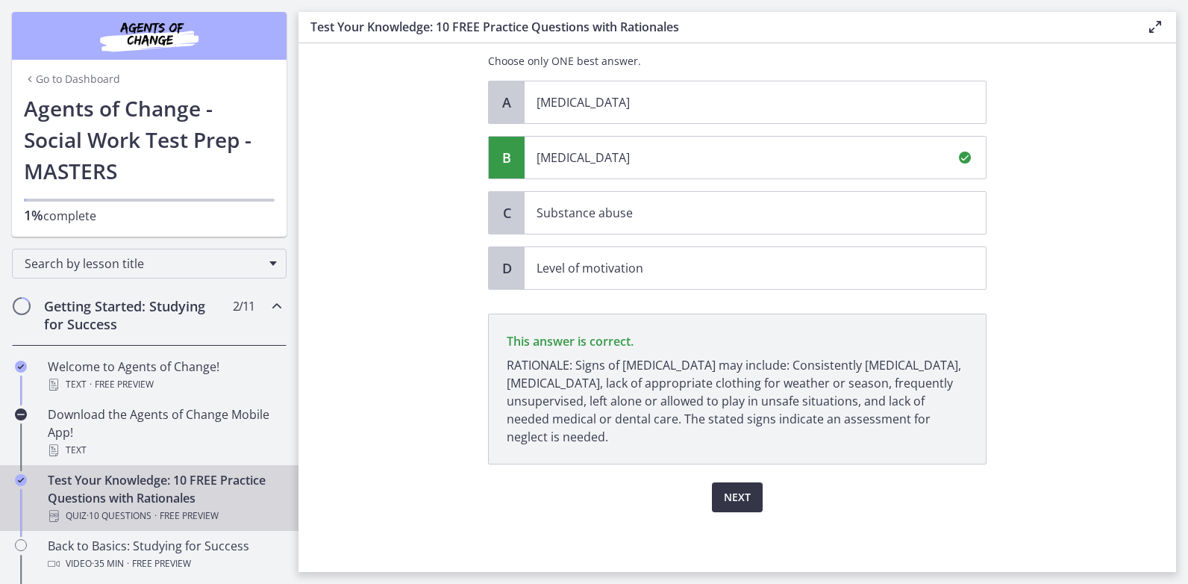
click at [743, 495] on span "Next" at bounding box center [737, 497] width 27 height 18
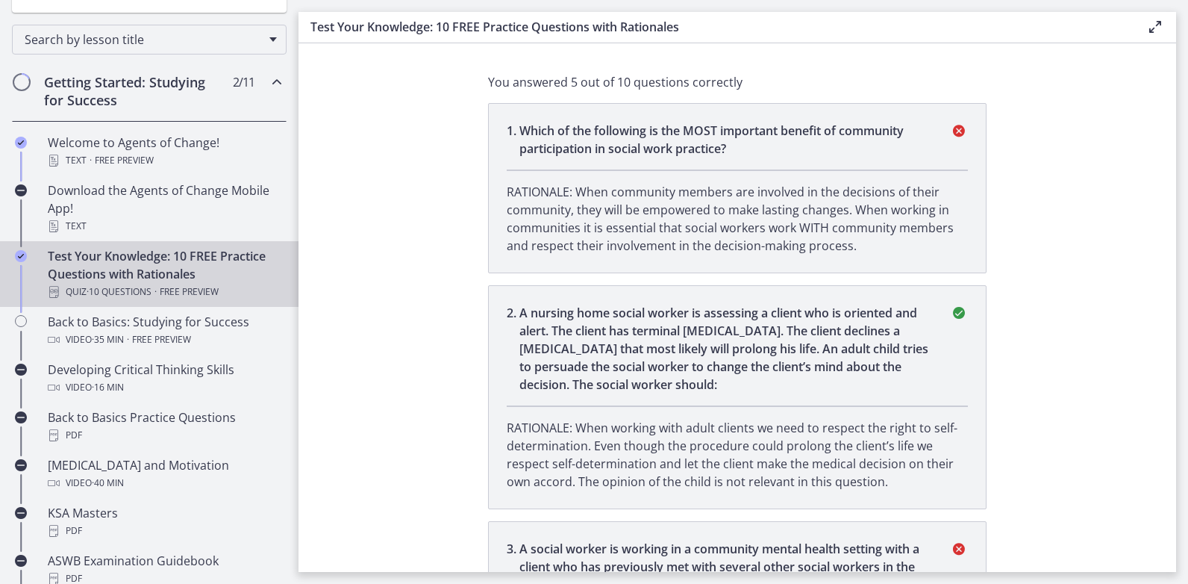
scroll to position [0, 0]
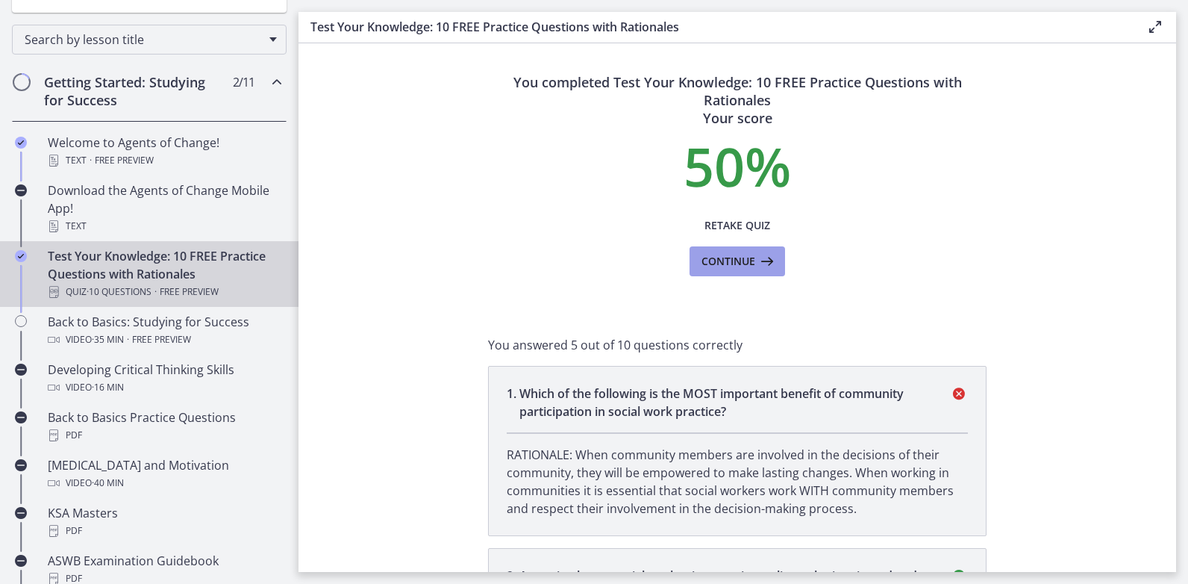
click at [728, 263] on span "Continue" at bounding box center [728, 261] width 54 height 18
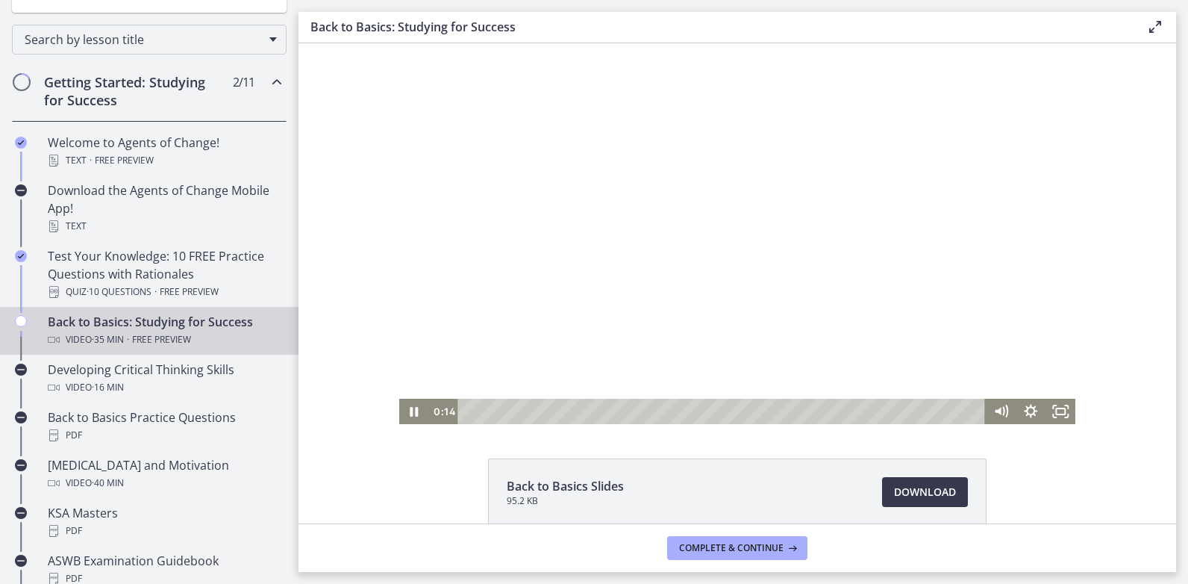
click at [707, 199] on div at bounding box center [737, 233] width 677 height 381
click at [933, 299] on div at bounding box center [737, 233] width 677 height 381
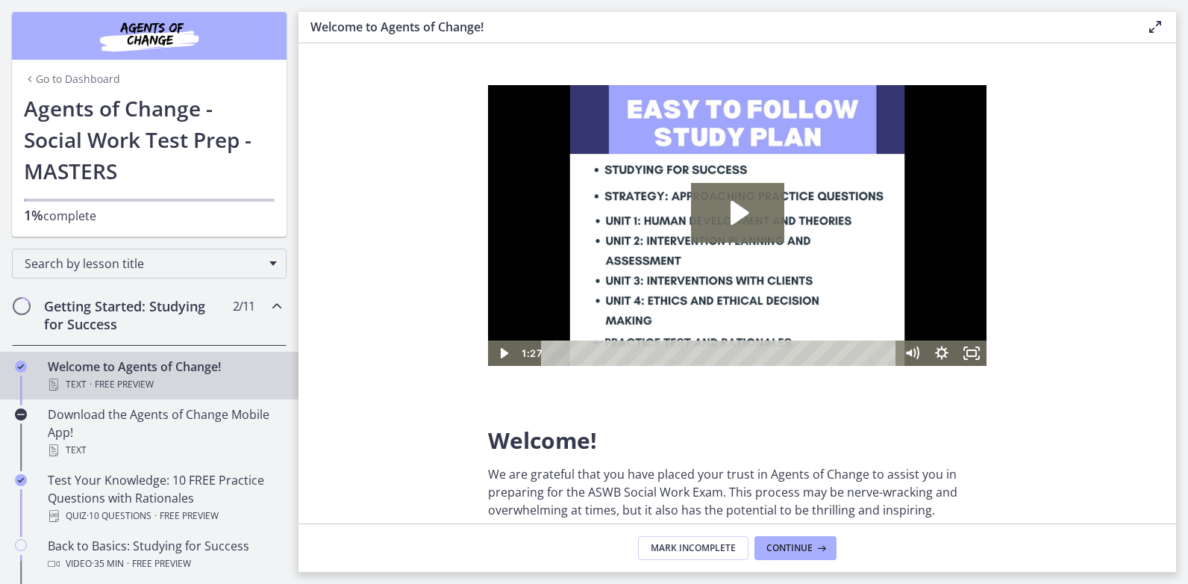
click at [761, 248] on img at bounding box center [737, 225] width 498 height 281
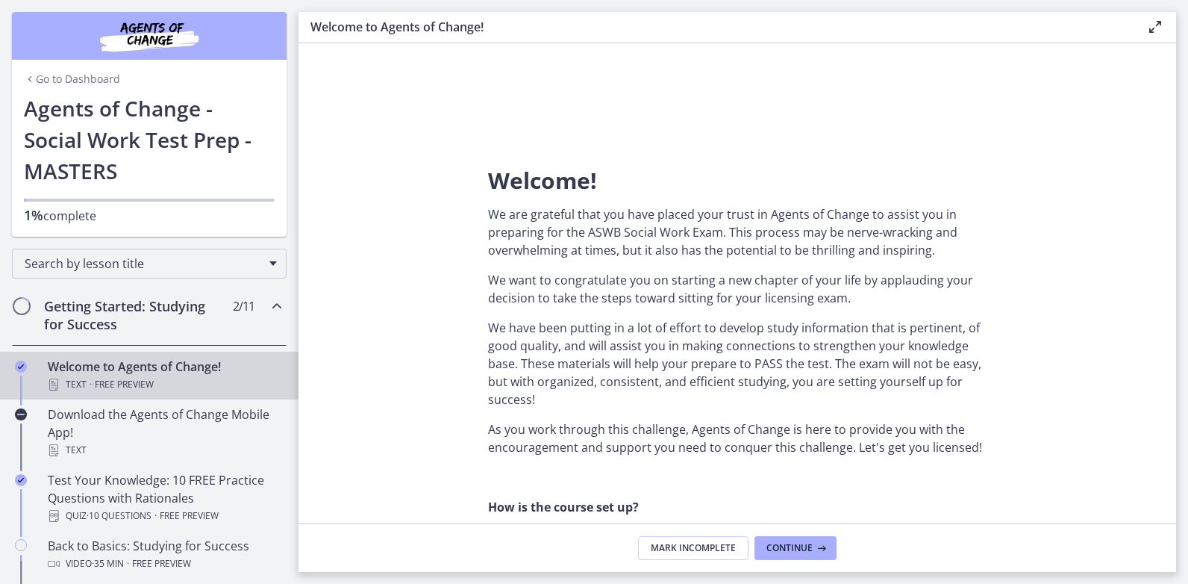
scroll to position [298, 0]
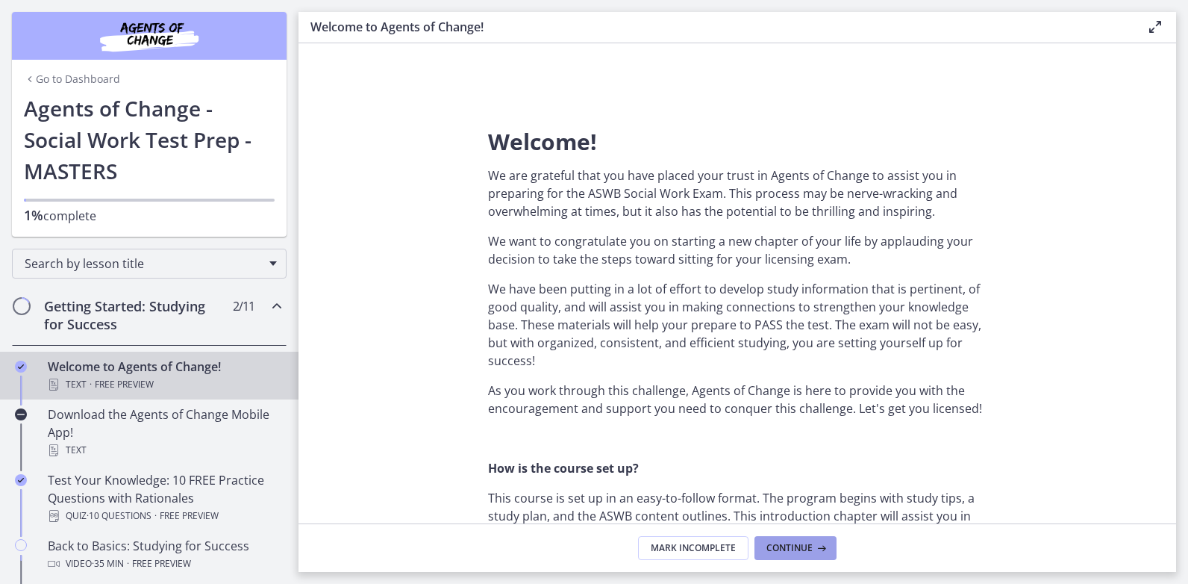
click at [808, 552] on span "Continue" at bounding box center [789, 548] width 46 height 12
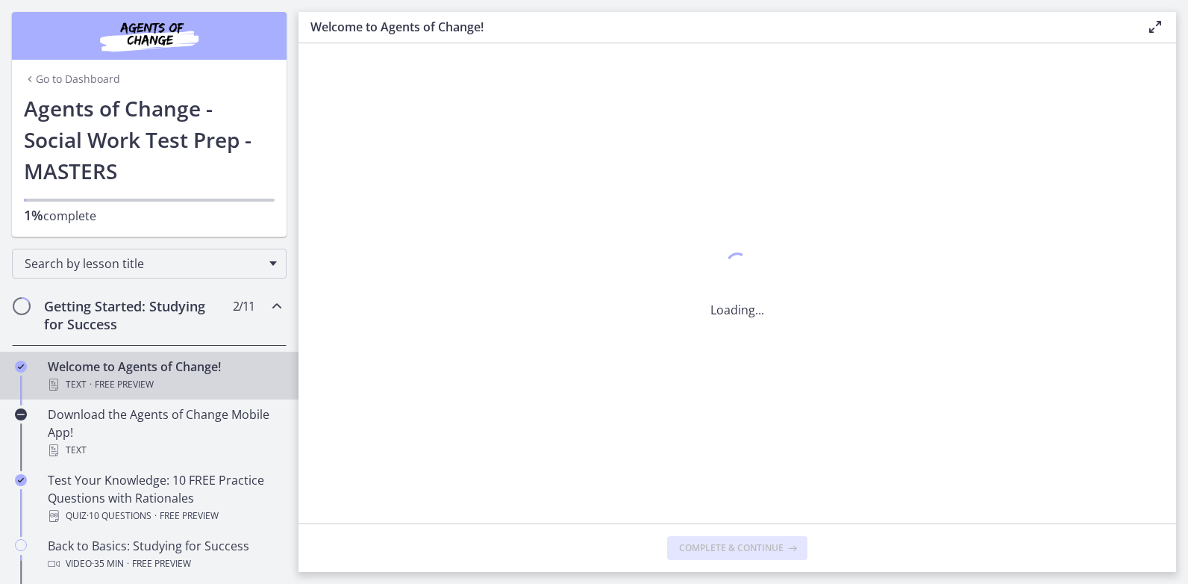
scroll to position [0, 0]
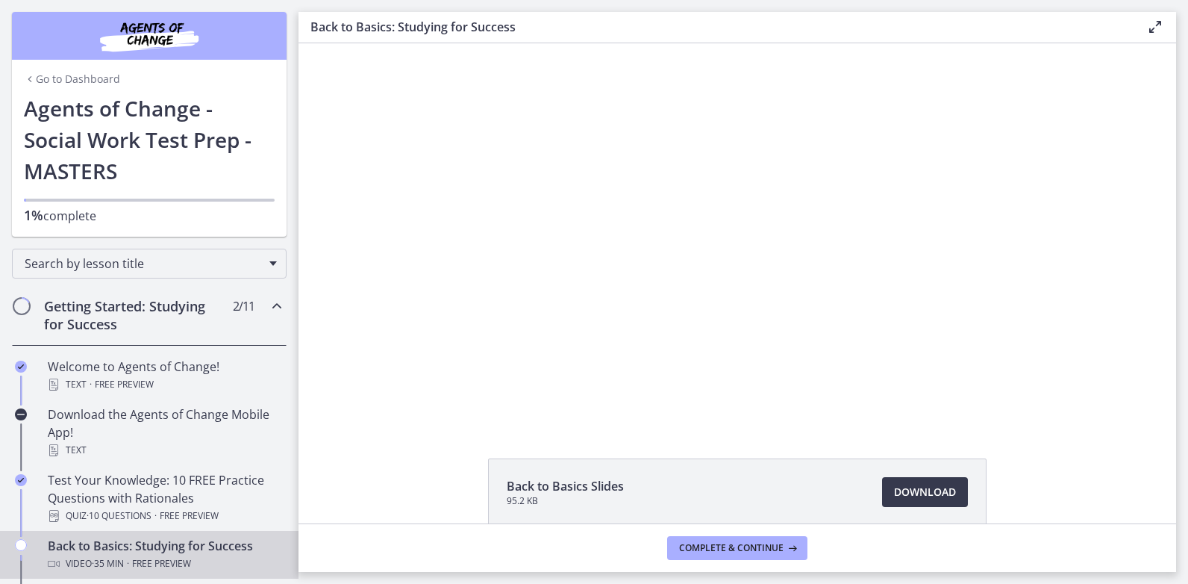
click at [664, 22] on h3 "Back to Basics: Studying for Success" at bounding box center [716, 27] width 812 height 18
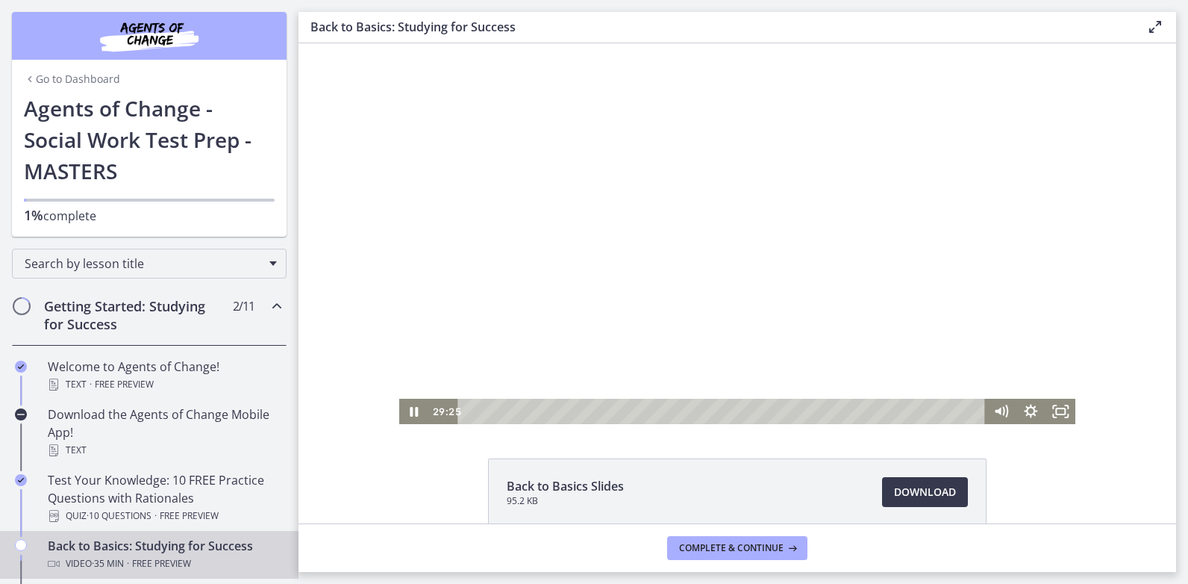
click at [648, 216] on div at bounding box center [737, 233] width 677 height 381
click at [816, 341] on div at bounding box center [737, 233] width 677 height 381
